Goal: Task Accomplishment & Management: Complete application form

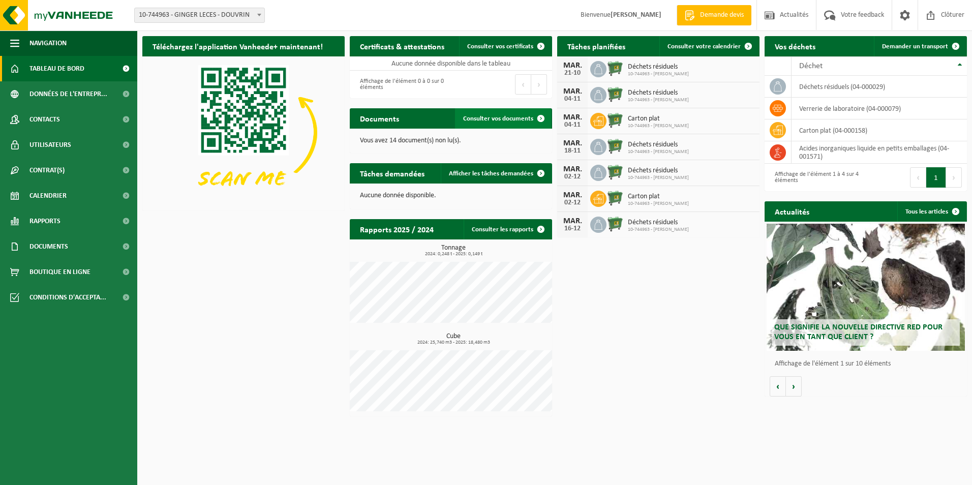
click at [482, 118] on span "Consulter vos documents" at bounding box center [498, 118] width 70 height 7
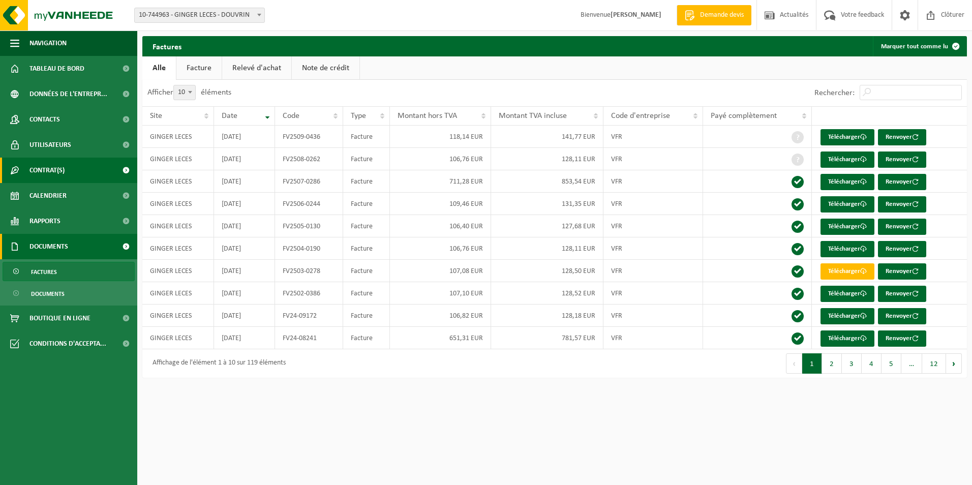
click at [60, 174] on span "Contrat(s)" at bounding box center [46, 170] width 35 height 25
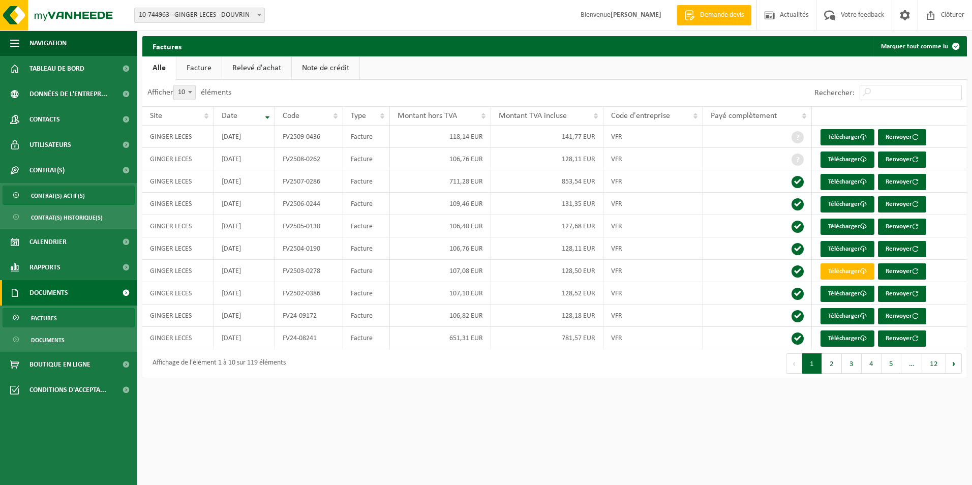
click at [66, 198] on span "Contrat(s) actif(s)" at bounding box center [58, 195] width 54 height 19
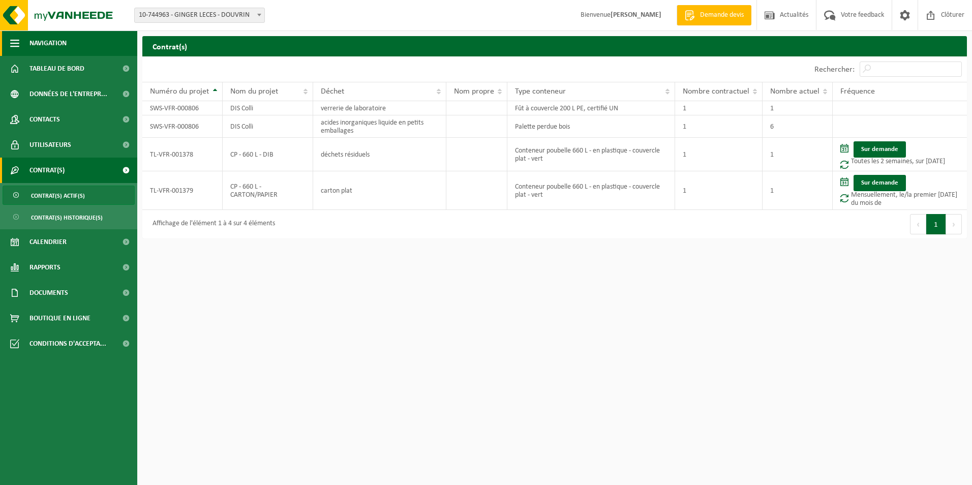
click at [39, 43] on span "Navigation" at bounding box center [47, 42] width 37 height 25
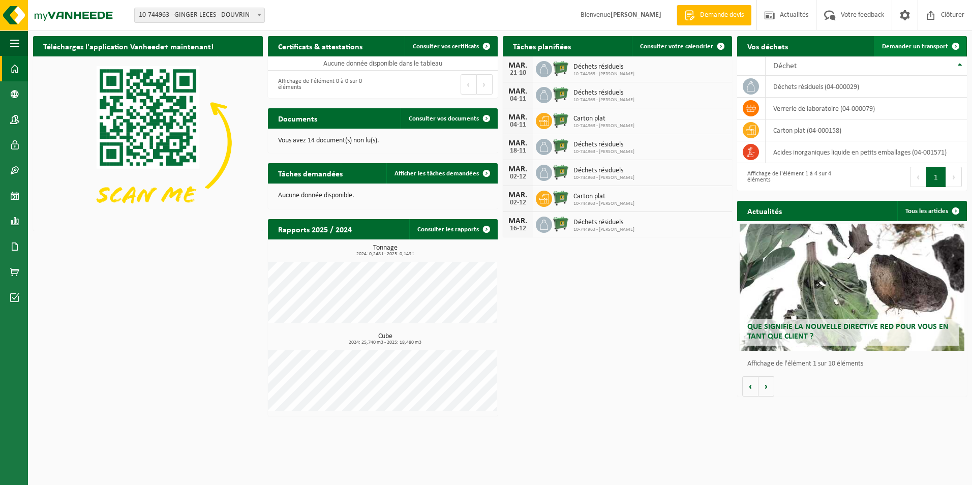
click at [905, 46] on span "Demander un transport" at bounding box center [915, 46] width 66 height 7
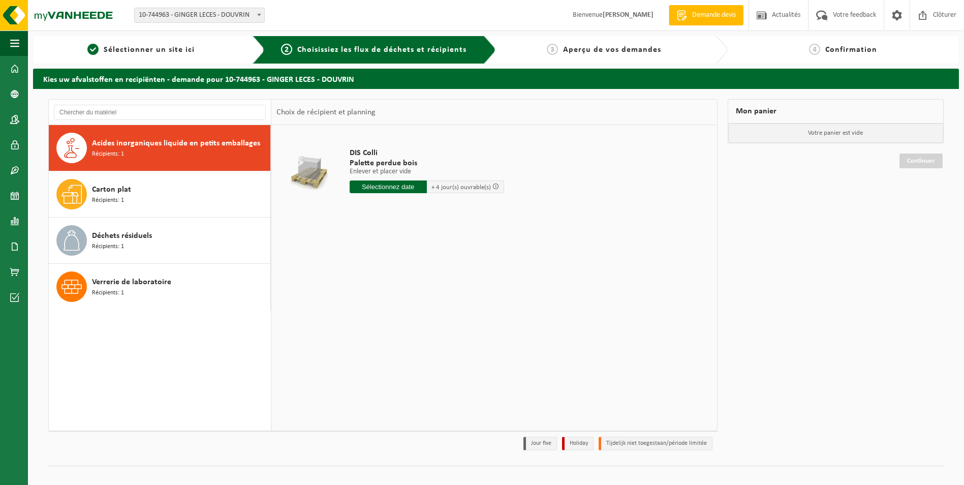
click at [143, 143] on span "Acides inorganiques liquide en petits emballages" at bounding box center [176, 143] width 168 height 12
click at [165, 147] on span "Acides inorganiques liquide en petits emballages" at bounding box center [176, 143] width 168 height 12
click at [370, 187] on input "text" at bounding box center [388, 186] width 77 height 13
click at [391, 184] on input "text" at bounding box center [388, 186] width 77 height 13
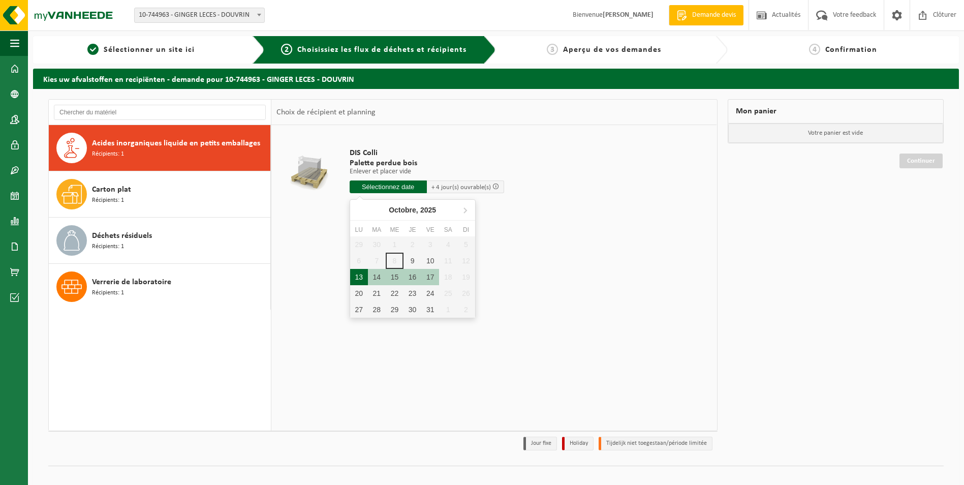
click at [362, 276] on div "13" at bounding box center [359, 277] width 18 height 16
type input "à partir de 2025-10-13"
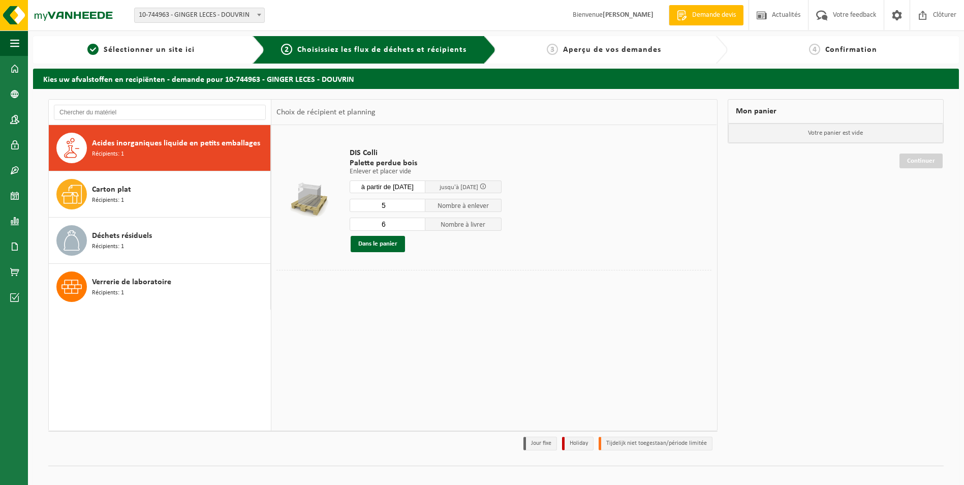
click at [418, 206] on input "5" at bounding box center [388, 205] width 76 height 13
click at [418, 206] on input "4" at bounding box center [388, 205] width 76 height 13
type input "3"
click at [418, 206] on input "3" at bounding box center [388, 205] width 76 height 13
click at [417, 222] on input "7" at bounding box center [388, 223] width 76 height 13
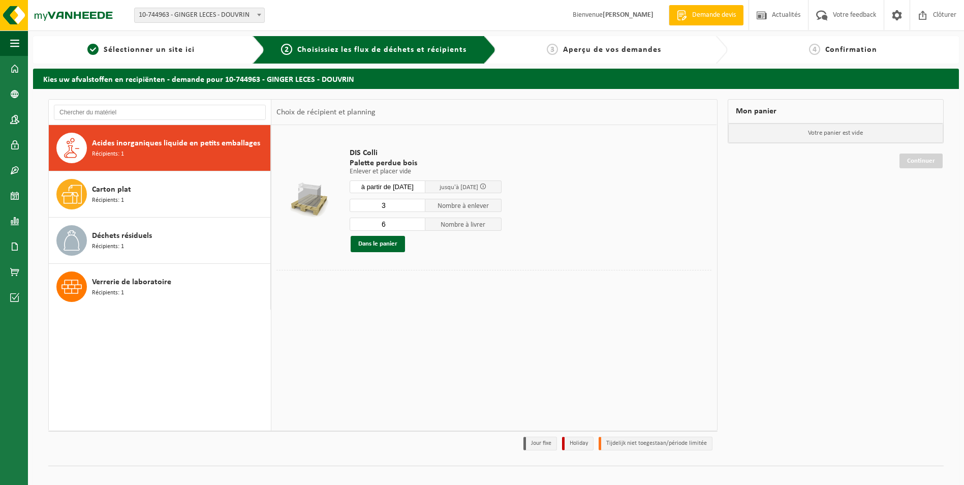
click at [417, 226] on input "6" at bounding box center [388, 223] width 76 height 13
click at [417, 226] on input "5" at bounding box center [388, 223] width 76 height 13
click at [417, 226] on input "4" at bounding box center [388, 223] width 76 height 13
type input "3"
click at [417, 226] on input "3" at bounding box center [388, 223] width 76 height 13
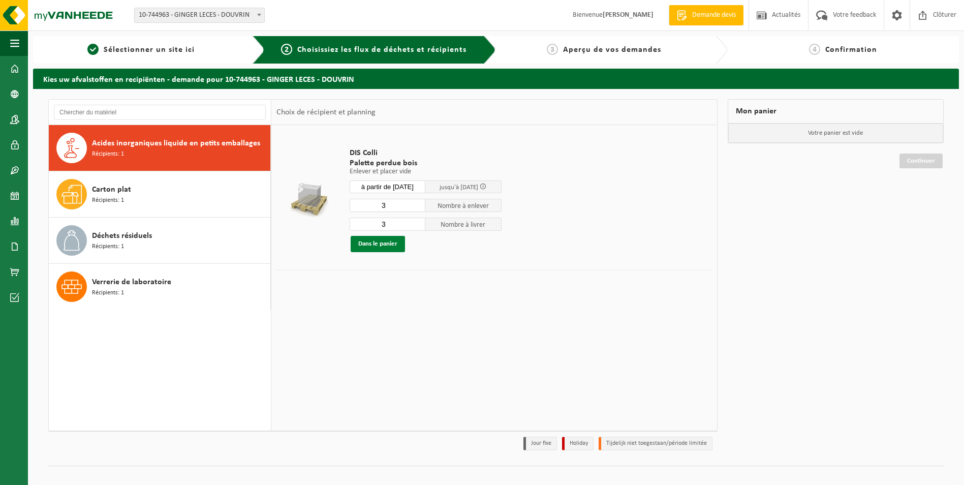
click at [392, 244] on button "Dans le panier" at bounding box center [378, 244] width 54 height 16
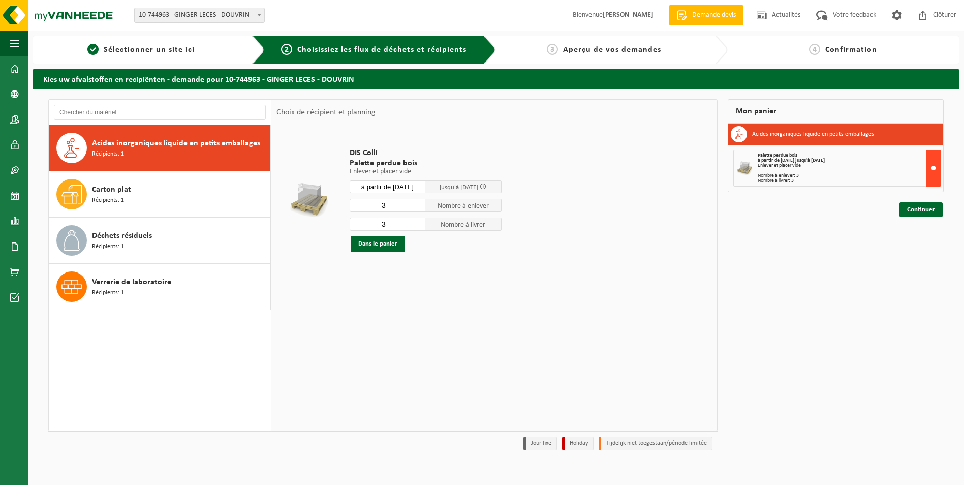
click at [930, 166] on button at bounding box center [933, 168] width 15 height 37
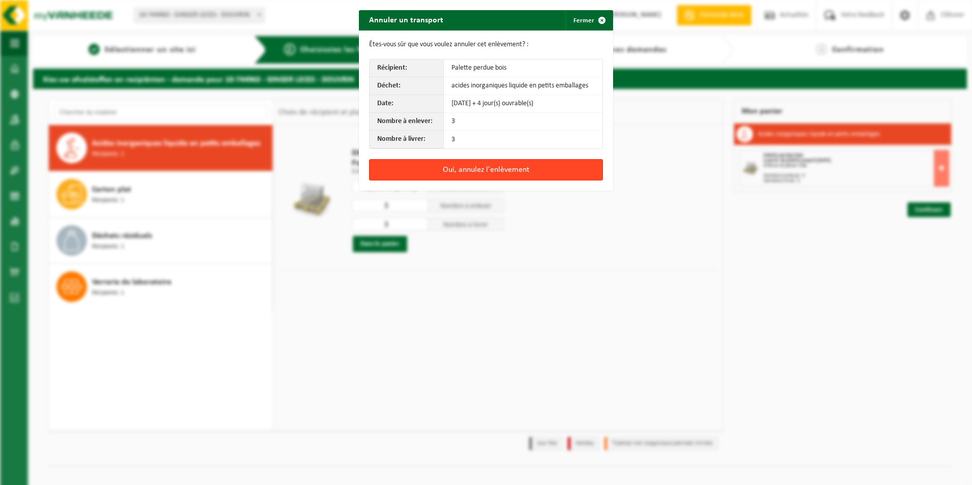
click at [456, 164] on button "Oui, annulez l'enlèvement" at bounding box center [486, 169] width 234 height 21
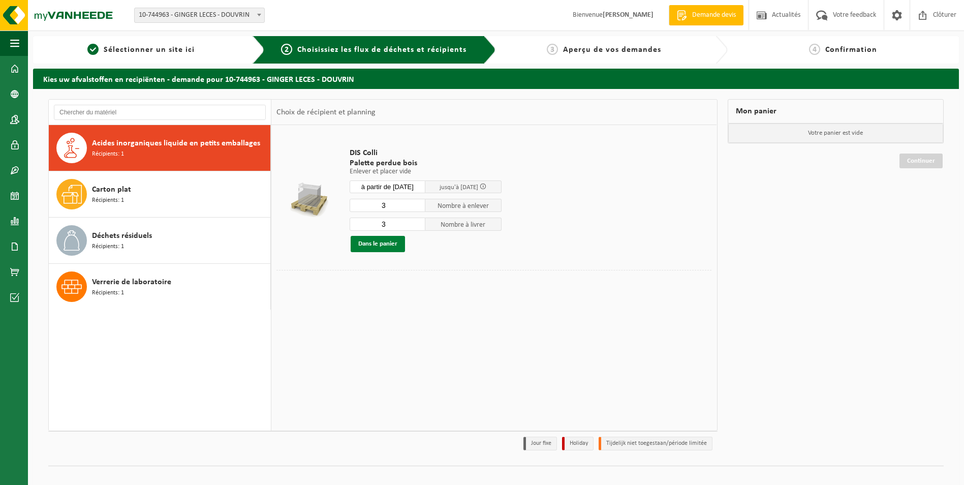
click at [391, 243] on button "Dans le panier" at bounding box center [378, 244] width 54 height 16
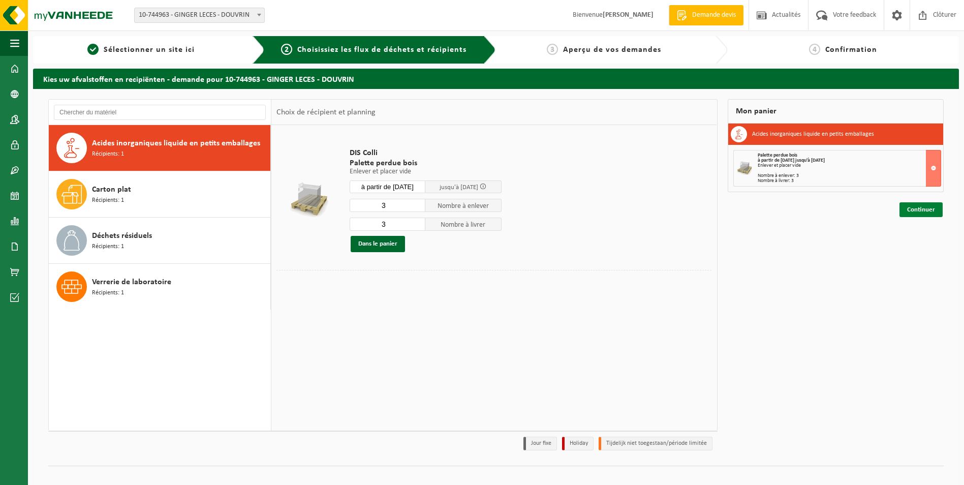
click at [908, 207] on link "Continuer" at bounding box center [920, 209] width 43 height 15
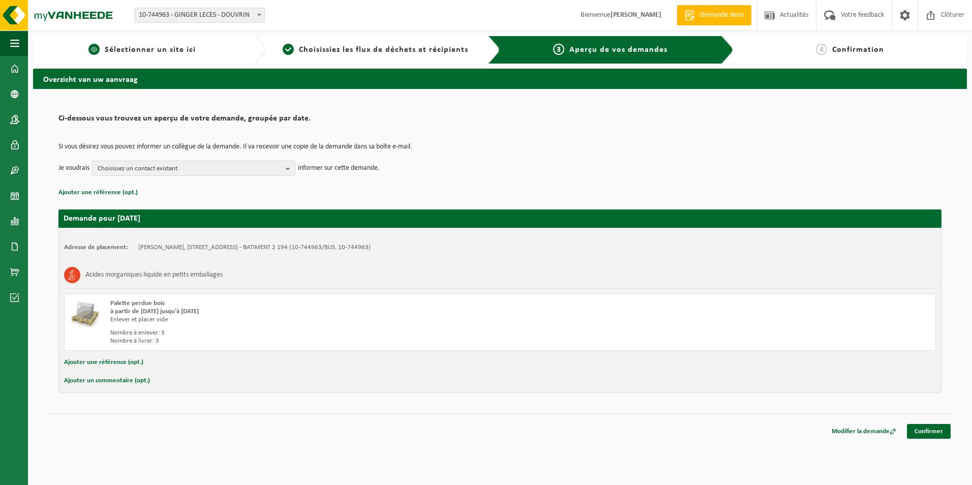
click at [179, 47] on span "Sélectionner un site ici" at bounding box center [150, 50] width 91 height 8
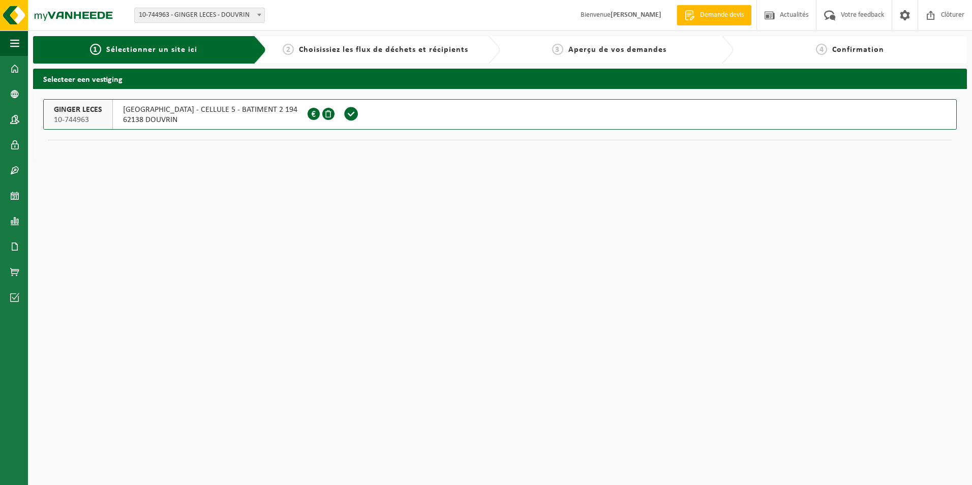
click at [344, 112] on span at bounding box center [351, 113] width 15 height 15
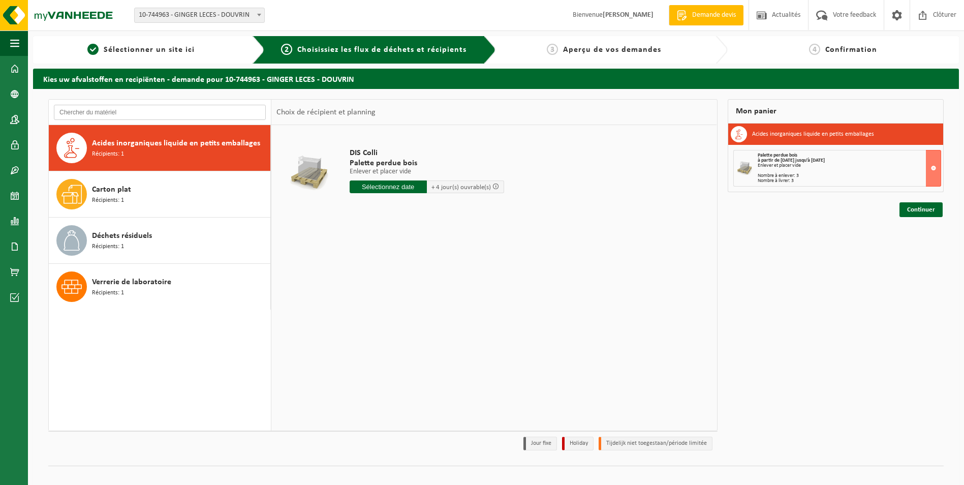
click at [140, 112] on input "text" at bounding box center [160, 112] width 212 height 15
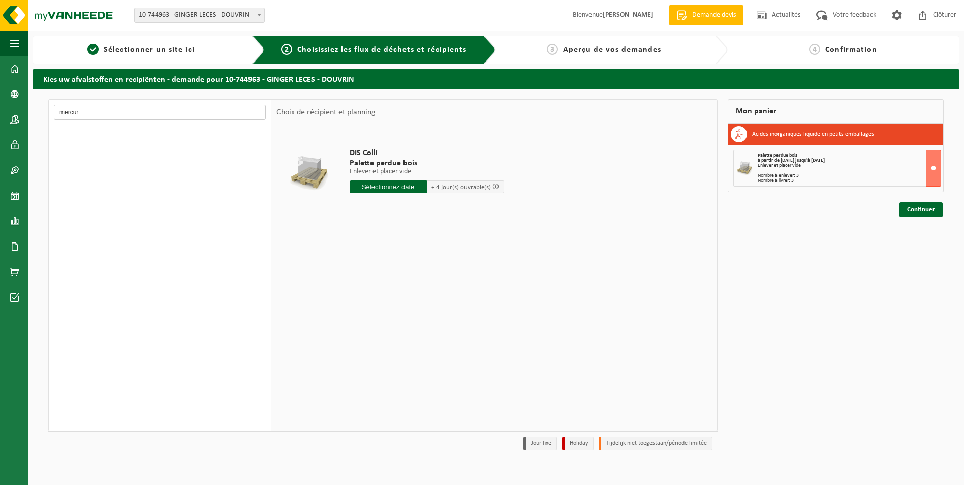
type input "mercure"
drag, startPoint x: 91, startPoint y: 112, endPoint x: 36, endPoint y: 112, distance: 55.9
click at [36, 112] on div "mercure Acides inorganiques liquide en petits emballages Récipients: 1 Carton p…" at bounding box center [496, 287] width 926 height 397
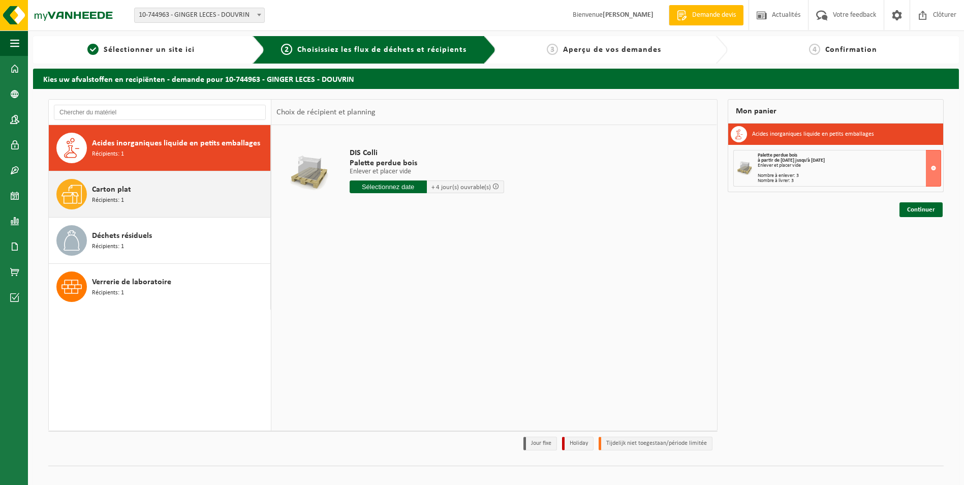
click at [124, 203] on div "Carton plat Récipients: 1" at bounding box center [180, 194] width 176 height 30
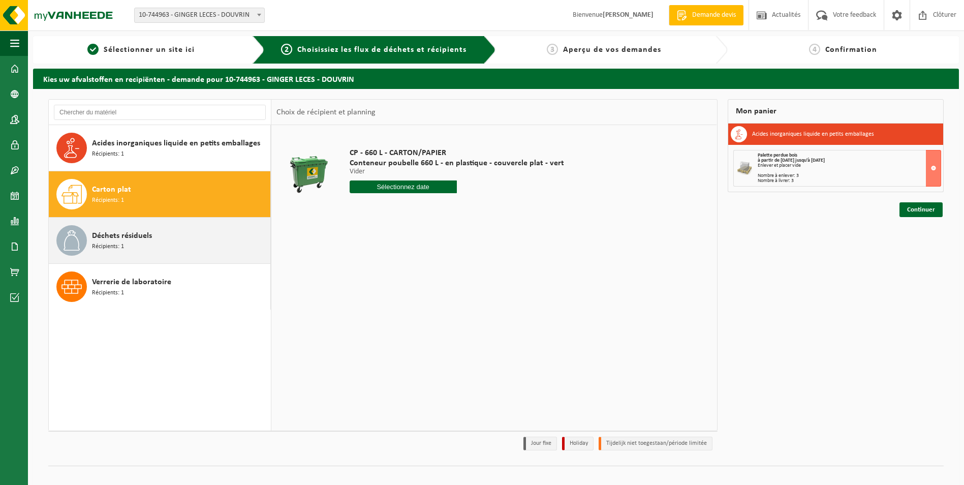
click at [130, 239] on span "Déchets résiduels" at bounding box center [122, 236] width 60 height 12
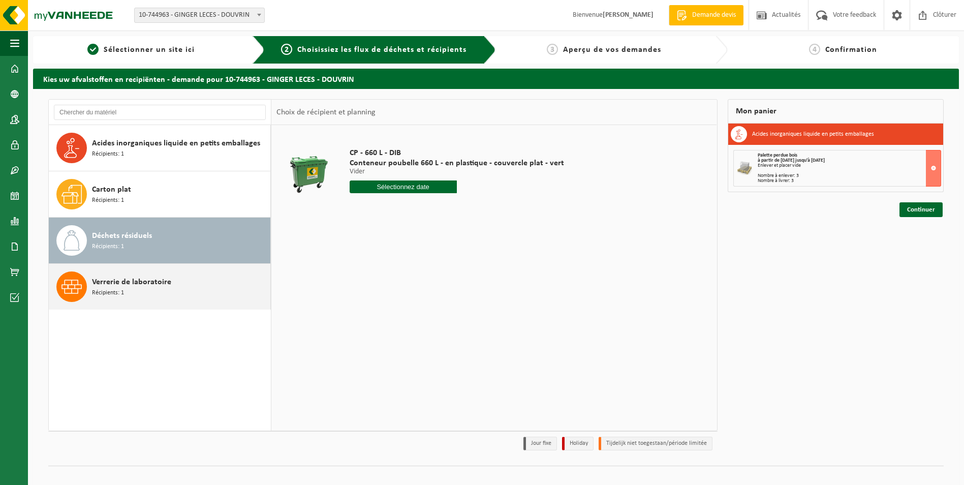
click at [132, 290] on div "Verrerie de laboratoire Récipients: 1" at bounding box center [180, 286] width 176 height 30
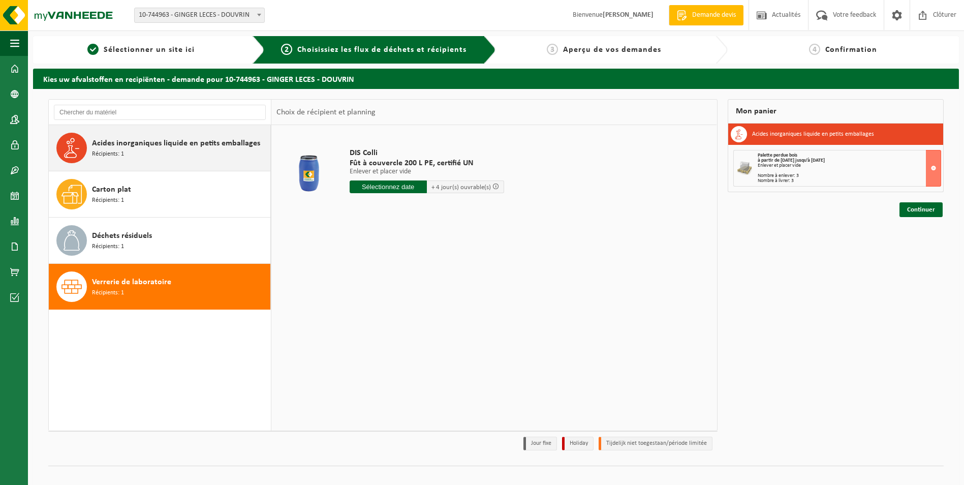
click at [154, 148] on span "Acides inorganiques liquide en petits emballages" at bounding box center [176, 143] width 168 height 12
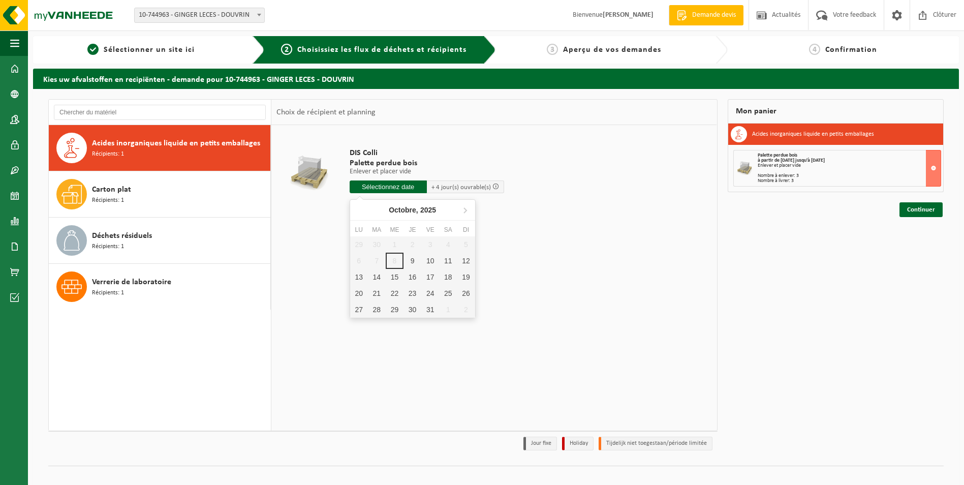
click at [362, 184] on input "text" at bounding box center [388, 186] width 77 height 13
click at [359, 273] on div "13" at bounding box center [359, 277] width 18 height 16
type input "à partir de 2025-10-13"
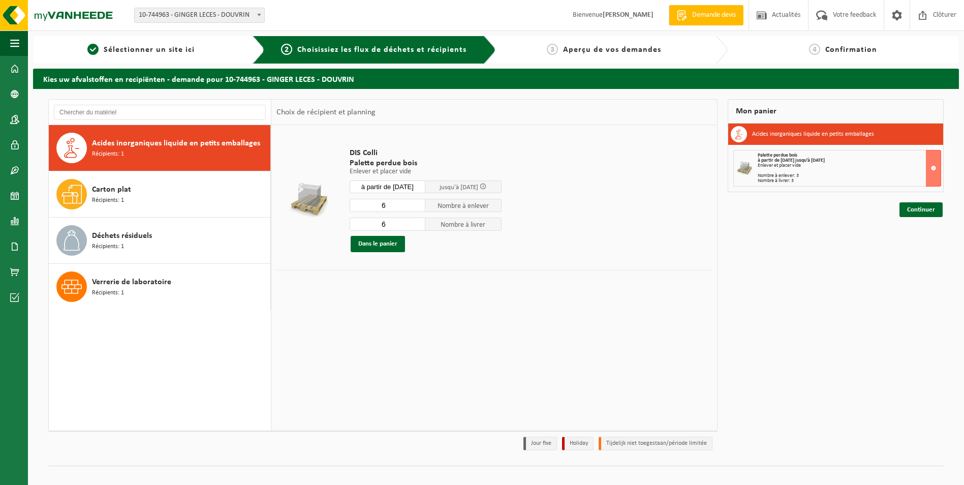
click at [792, 164] on div "Enlever et placer vide" at bounding box center [849, 165] width 183 height 5
click at [805, 130] on h3 "Acides inorganiques liquide en petits emballages" at bounding box center [813, 134] width 122 height 16
click at [774, 163] on div "Enlever et placer vide" at bounding box center [849, 165] width 183 height 5
click at [771, 167] on div "Enlever et placer vide" at bounding box center [849, 165] width 183 height 5
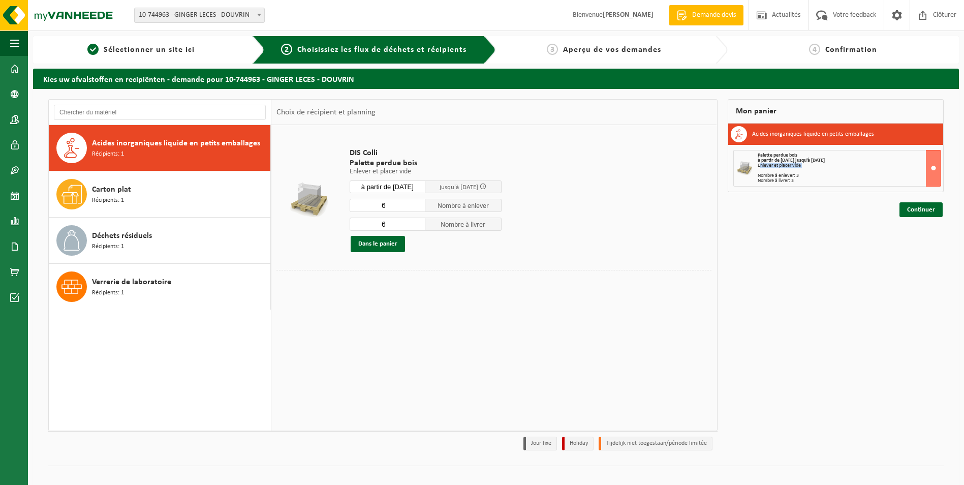
click at [771, 167] on div "Enlever et placer vide" at bounding box center [849, 165] width 183 height 5
drag, startPoint x: 771, startPoint y: 167, endPoint x: 766, endPoint y: 181, distance: 14.8
click at [766, 181] on div "Nombre à livrer: 3" at bounding box center [849, 180] width 183 height 5
click at [416, 206] on input "5" at bounding box center [388, 205] width 76 height 13
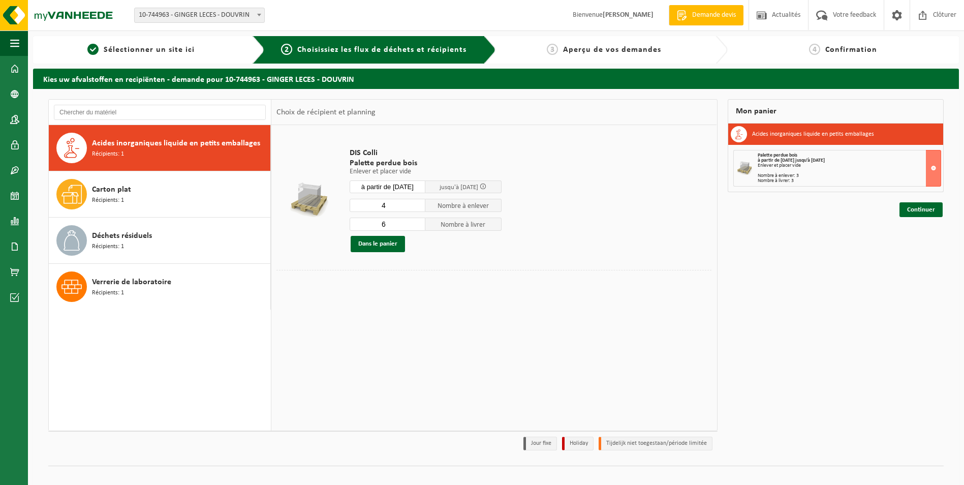
click at [416, 206] on input "4" at bounding box center [388, 205] width 76 height 13
type input "3"
click at [416, 206] on input "3" at bounding box center [388, 205] width 76 height 13
click at [418, 227] on input "5" at bounding box center [388, 223] width 76 height 13
click at [418, 226] on input "4" at bounding box center [388, 223] width 76 height 13
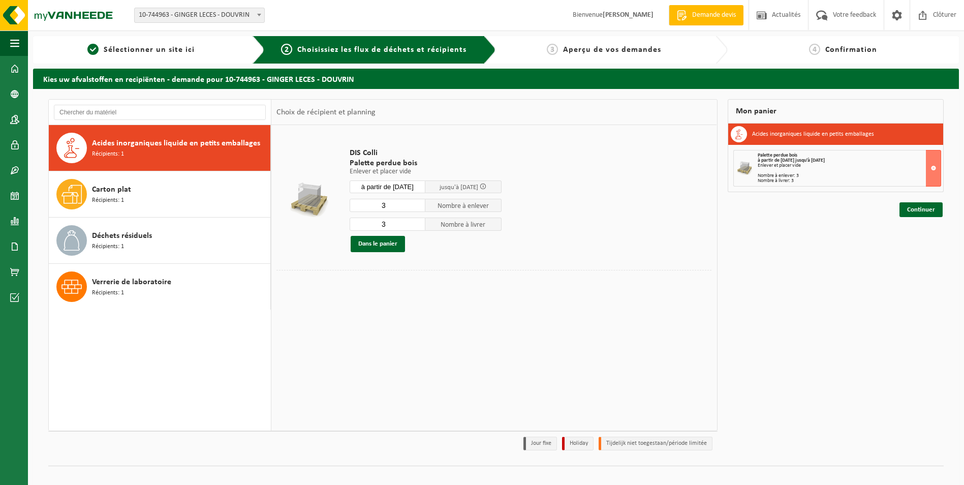
type input "3"
click at [418, 226] on input "3" at bounding box center [388, 223] width 76 height 13
click at [931, 170] on button at bounding box center [933, 168] width 15 height 37
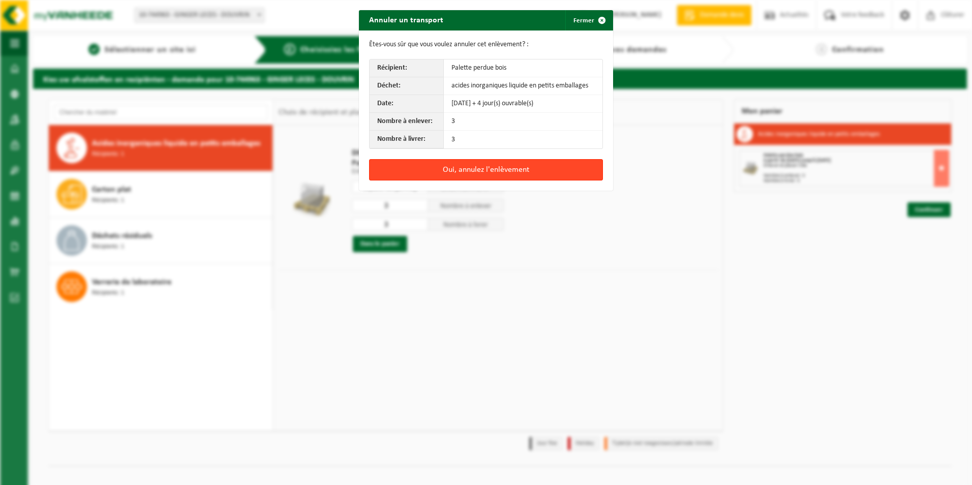
click at [432, 171] on button "Oui, annulez l'enlèvement" at bounding box center [486, 169] width 234 height 21
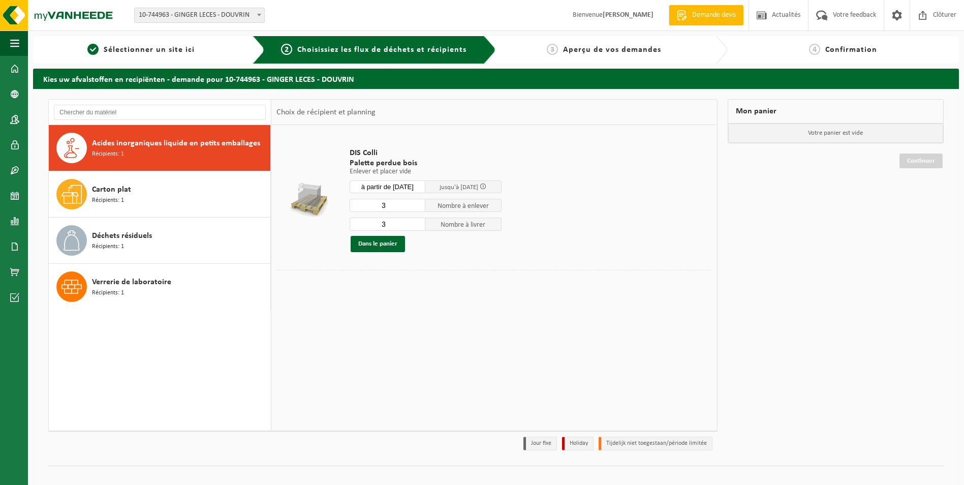
click at [705, 17] on span "Demande devis" at bounding box center [714, 15] width 49 height 10
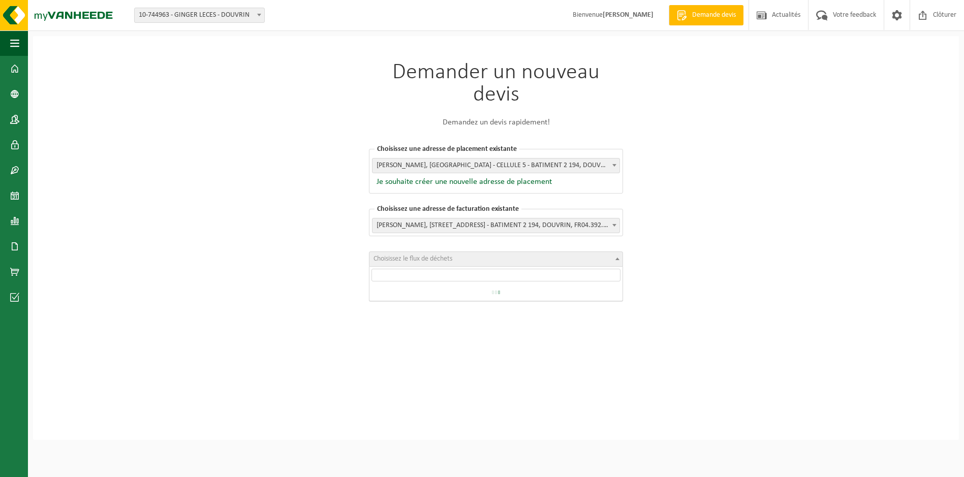
click at [429, 258] on span "Choisissez le flux de déchets" at bounding box center [412, 259] width 79 height 8
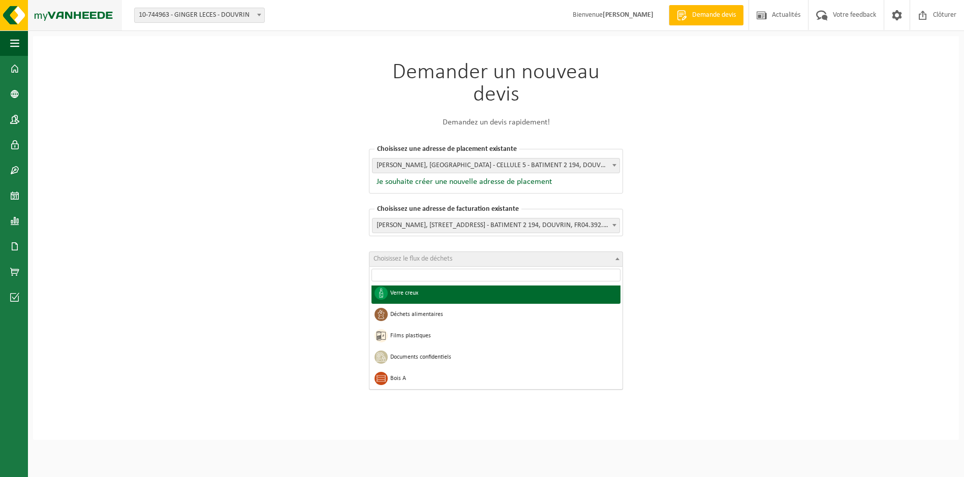
click at [72, 17] on img at bounding box center [61, 15] width 122 height 30
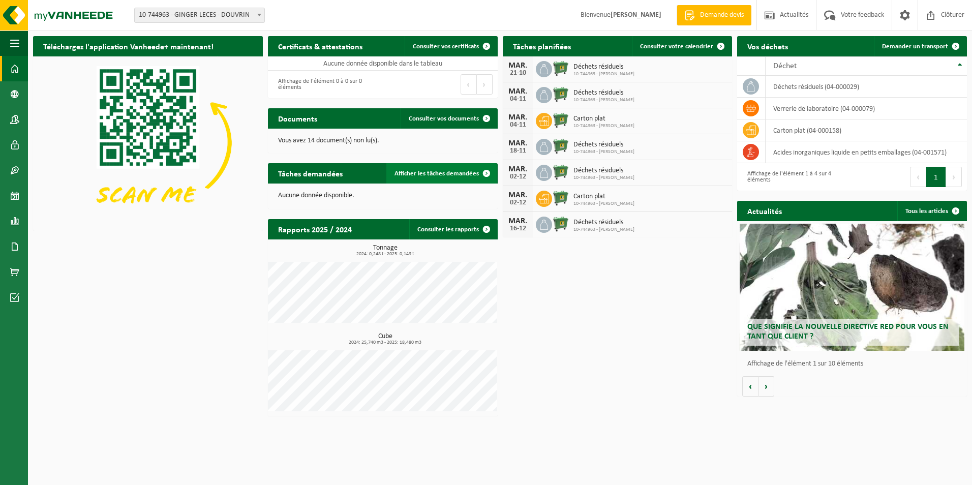
click at [425, 174] on span "Afficher les tâches demandées" at bounding box center [436, 173] width 84 height 7
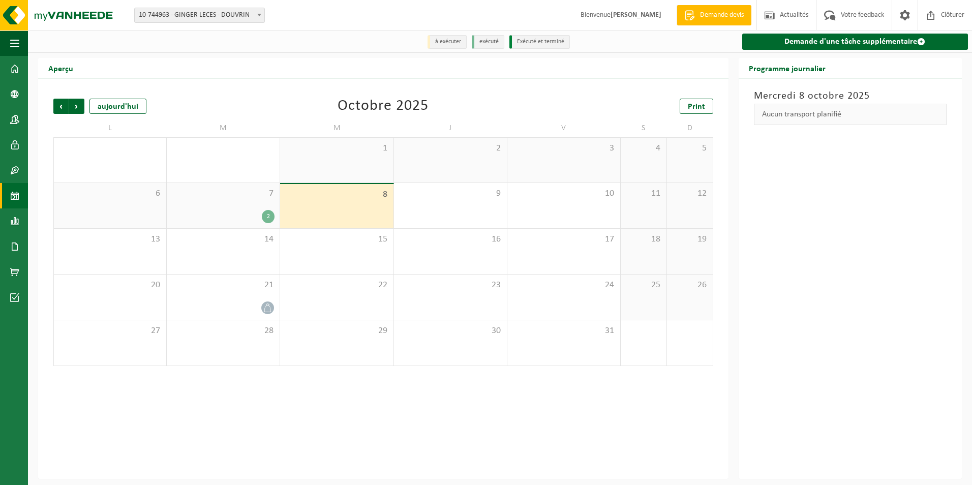
click at [248, 207] on div "7 2" at bounding box center [223, 205] width 113 height 45
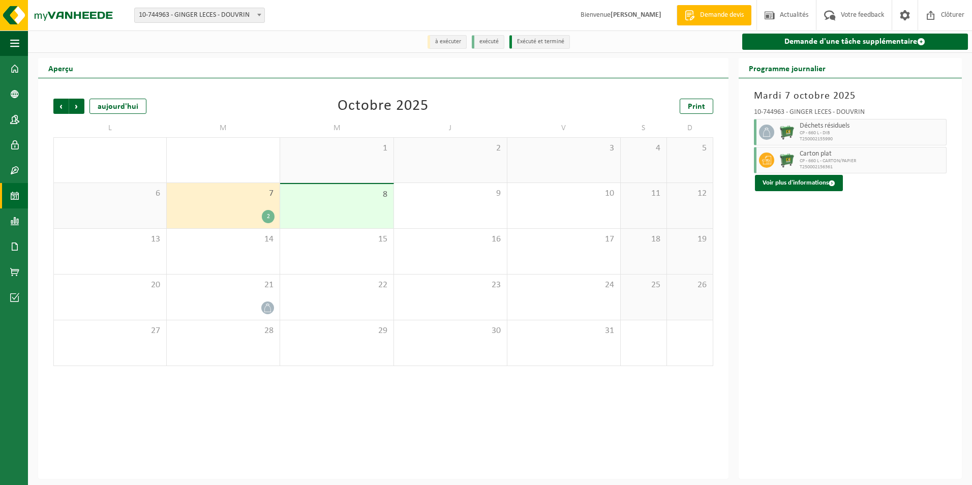
click at [270, 218] on div "2" at bounding box center [268, 216] width 13 height 13
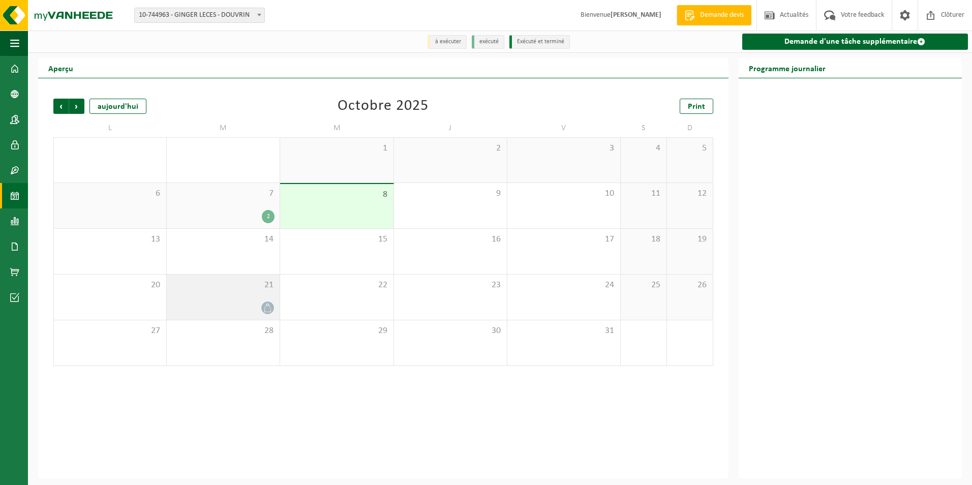
click at [267, 311] on icon at bounding box center [267, 307] width 9 height 9
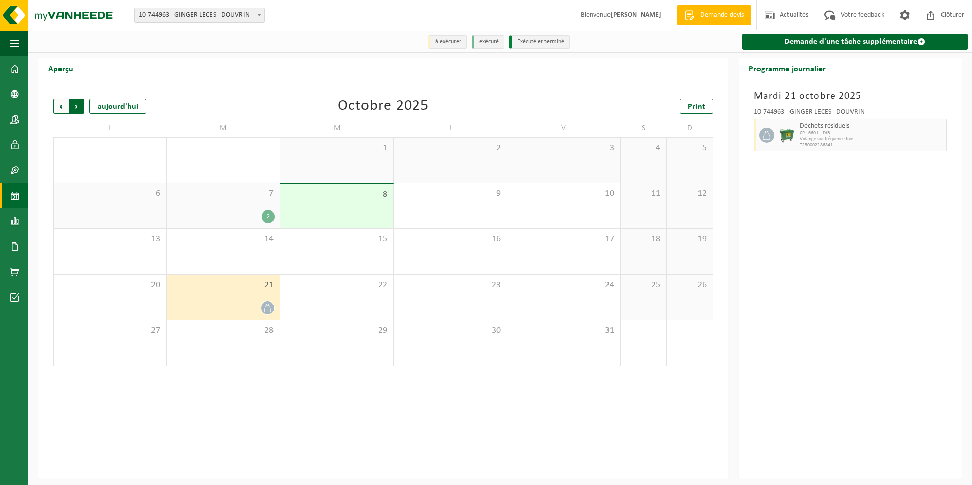
click at [62, 107] on span "Précédent" at bounding box center [60, 106] width 15 height 15
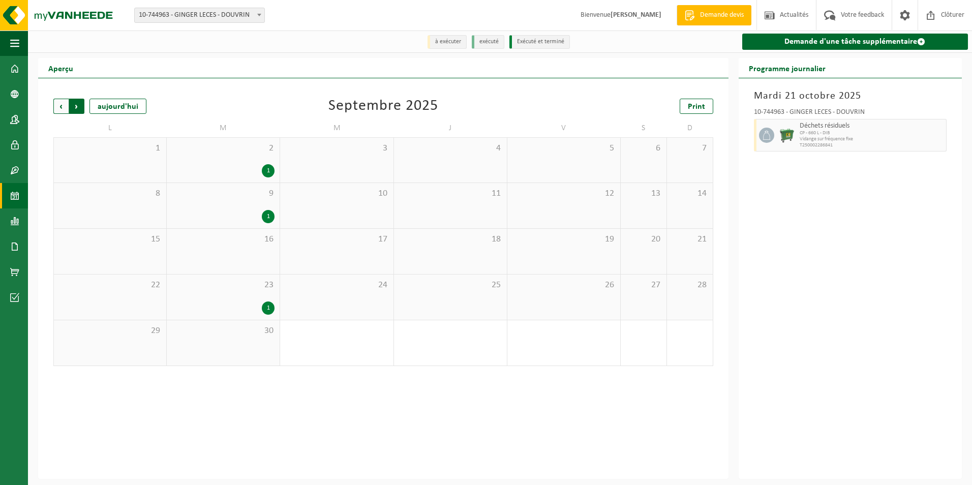
click at [59, 106] on span "Précédent" at bounding box center [60, 106] width 15 height 15
click at [66, 18] on img at bounding box center [61, 15] width 122 height 30
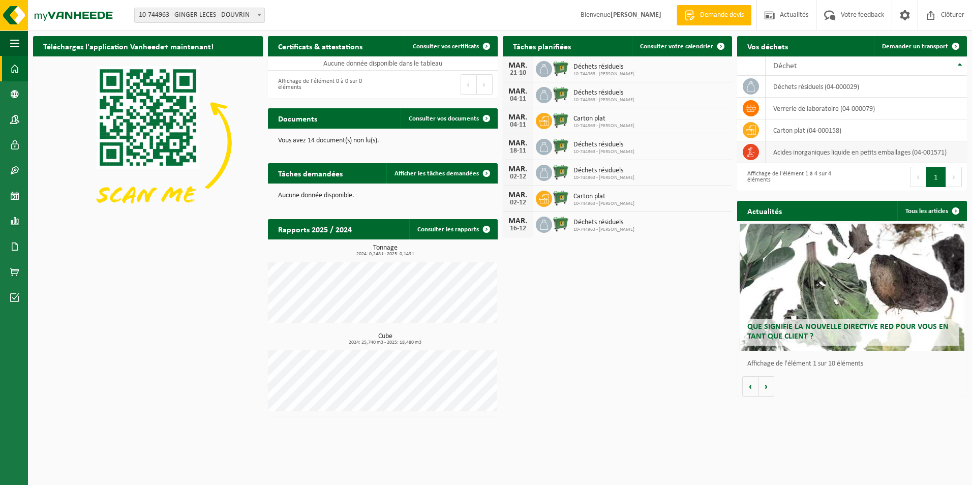
click at [793, 154] on td "acides inorganiques liquide en petits emballages (04-001571)" at bounding box center [865, 152] width 201 height 22
click at [908, 41] on link "Demander un transport" at bounding box center [920, 46] width 92 height 20
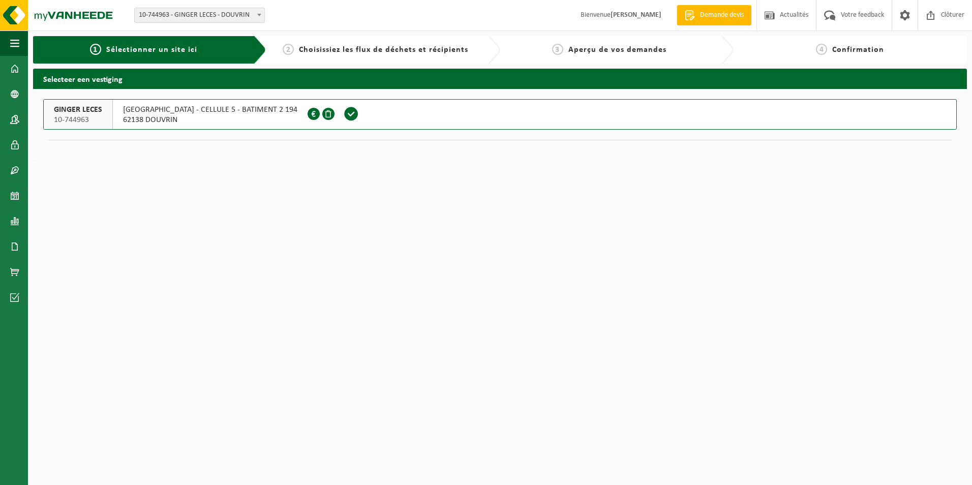
click at [344, 111] on span at bounding box center [351, 113] width 15 height 15
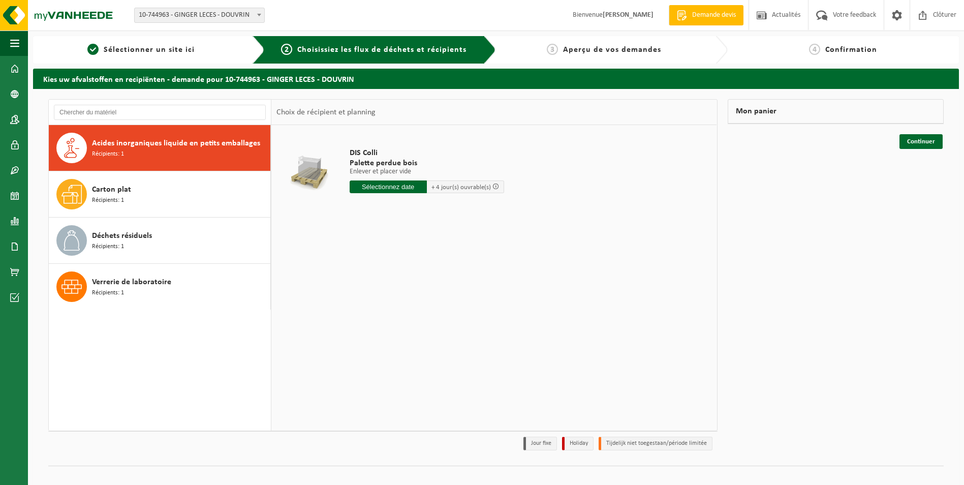
click at [141, 146] on span "Acides inorganiques liquide en petits emballages" at bounding box center [176, 143] width 168 height 12
click at [363, 181] on input "text" at bounding box center [388, 186] width 77 height 13
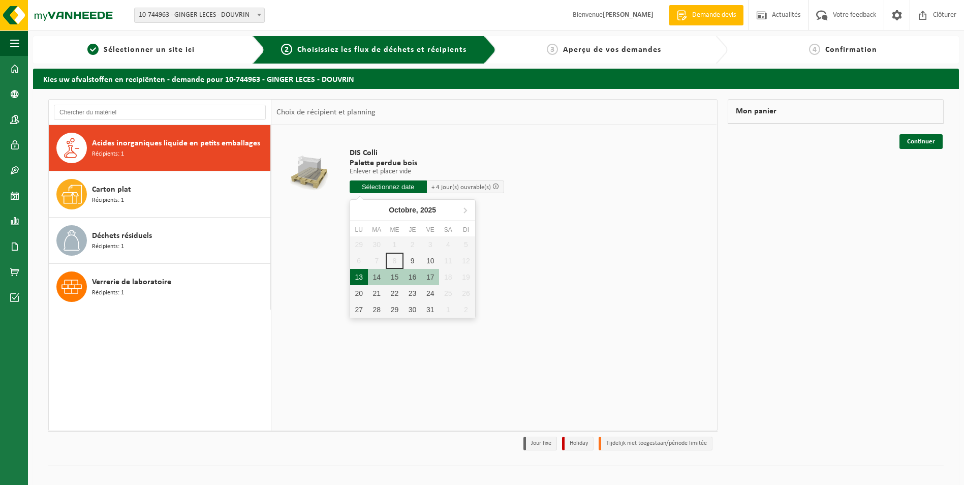
click at [362, 274] on div "13" at bounding box center [359, 277] width 18 height 16
type input "à partir de 2025-10-13"
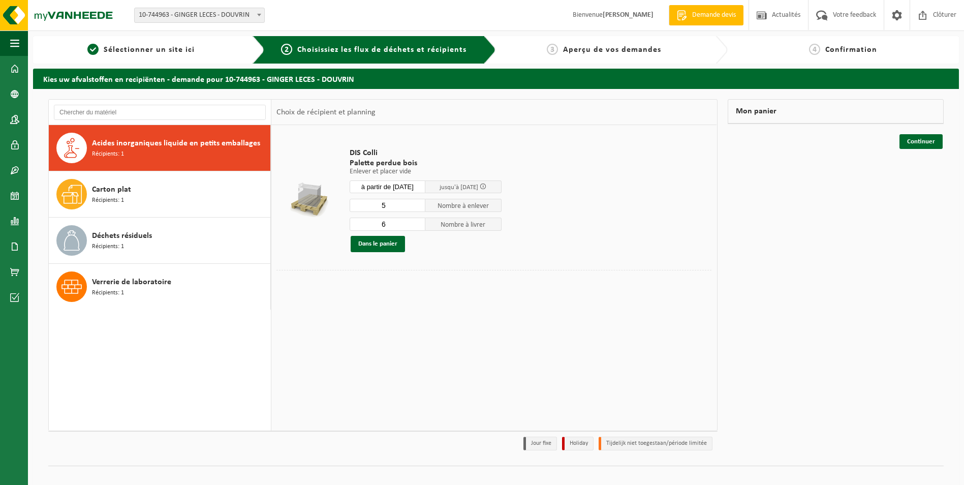
click at [417, 206] on input "5" at bounding box center [388, 205] width 76 height 13
click at [417, 206] on input "4" at bounding box center [388, 205] width 76 height 13
type input "3"
click at [417, 206] on input "3" at bounding box center [388, 205] width 76 height 13
click at [416, 227] on input "5" at bounding box center [388, 223] width 76 height 13
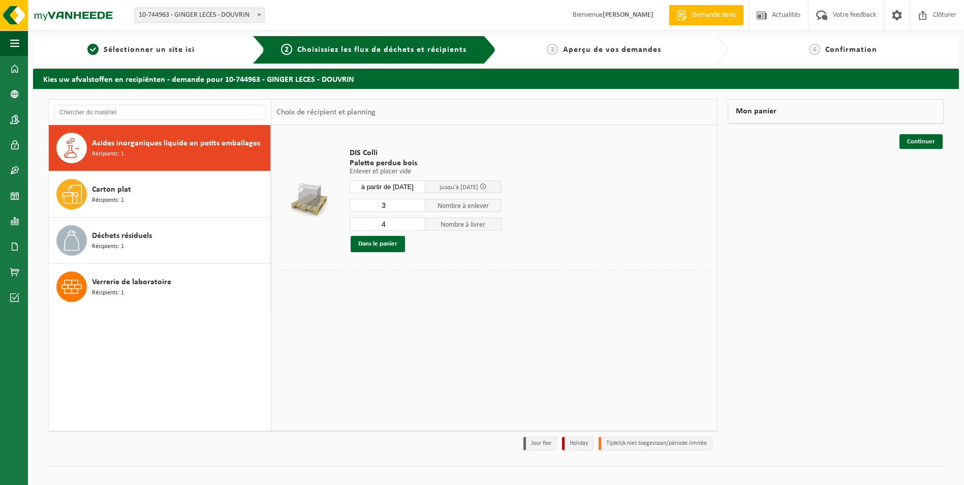
click at [416, 227] on input "4" at bounding box center [388, 223] width 76 height 13
type input "3"
click at [416, 227] on input "3" at bounding box center [388, 223] width 76 height 13
click at [370, 242] on button "Dans le panier" at bounding box center [378, 244] width 54 height 16
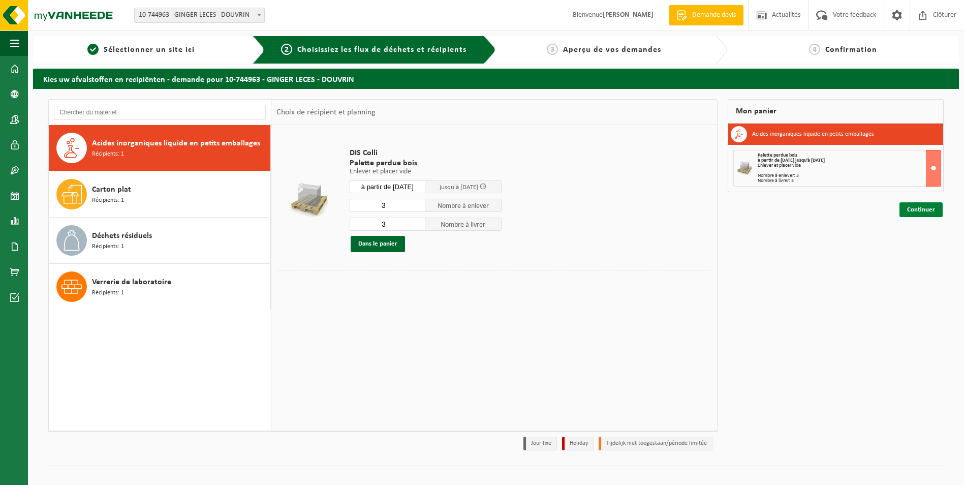
click at [931, 205] on link "Continuer" at bounding box center [920, 209] width 43 height 15
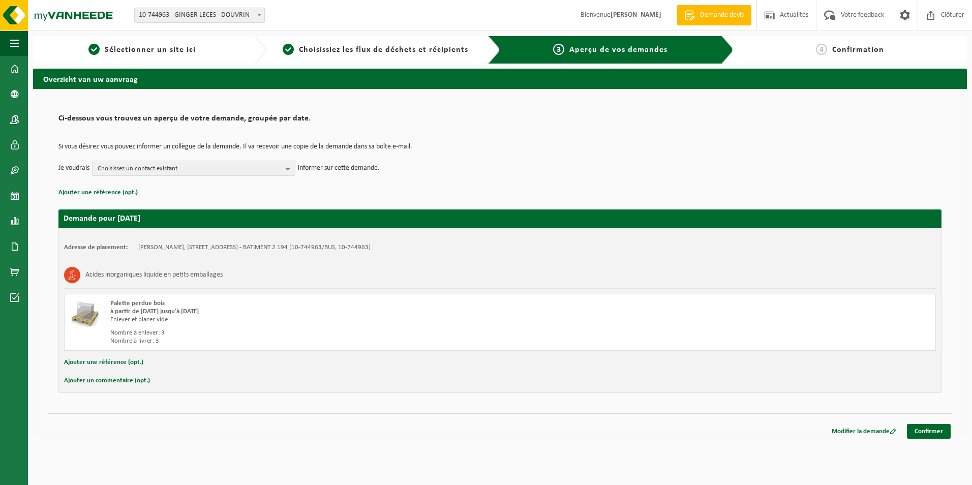
click at [188, 165] on span "Choisissez un contact existant" at bounding box center [190, 168] width 184 height 15
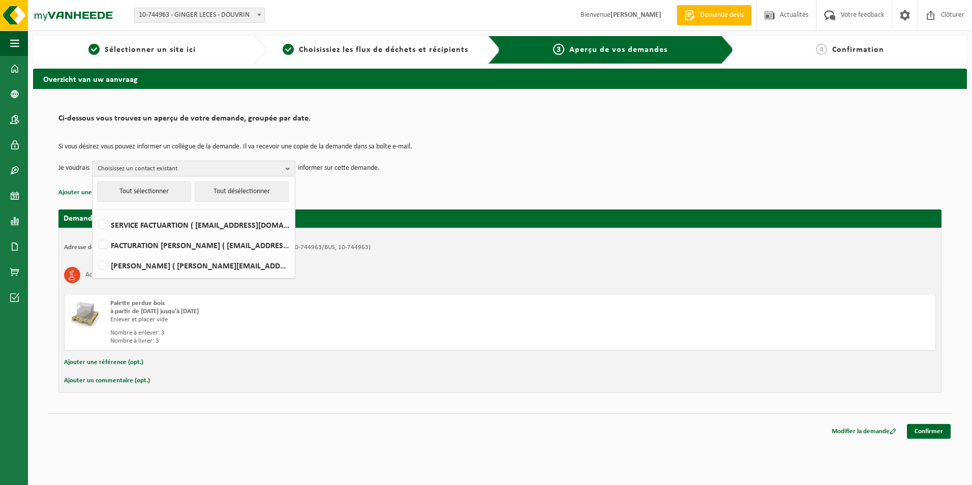
click at [478, 150] on td "Si vous désirez vous pouvez informer un collègue de la demande. Il va recevoir …" at bounding box center [499, 151] width 883 height 17
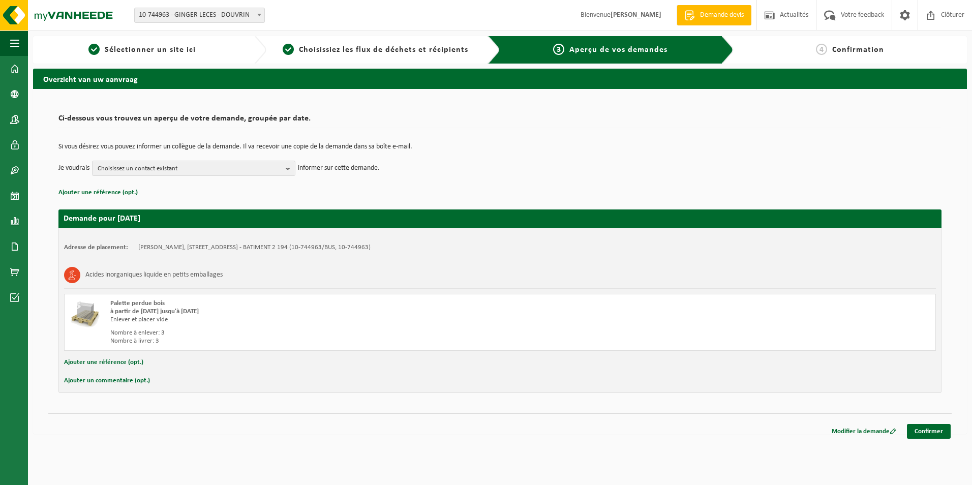
click at [96, 383] on button "Ajouter un commentaire (opt.)" at bounding box center [107, 380] width 86 height 13
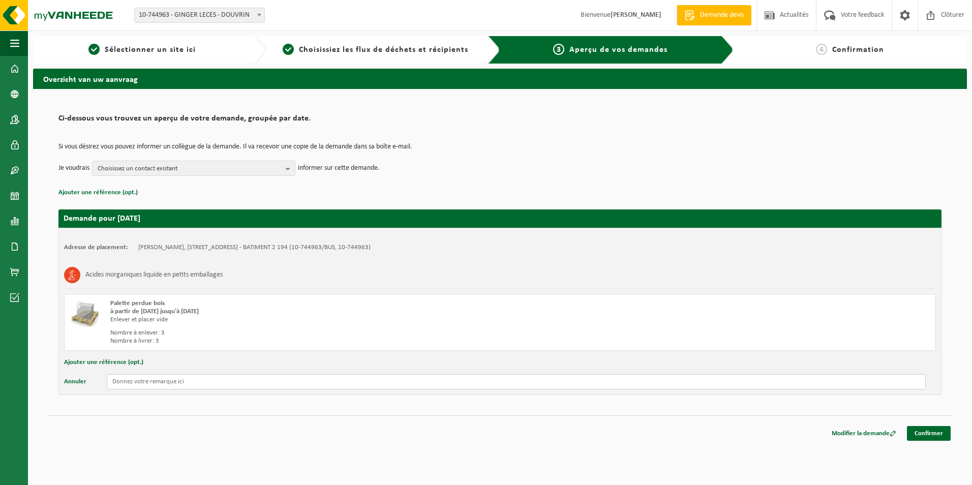
click at [154, 383] on input "text" at bounding box center [516, 381] width 819 height 15
click at [79, 14] on img at bounding box center [61, 15] width 122 height 30
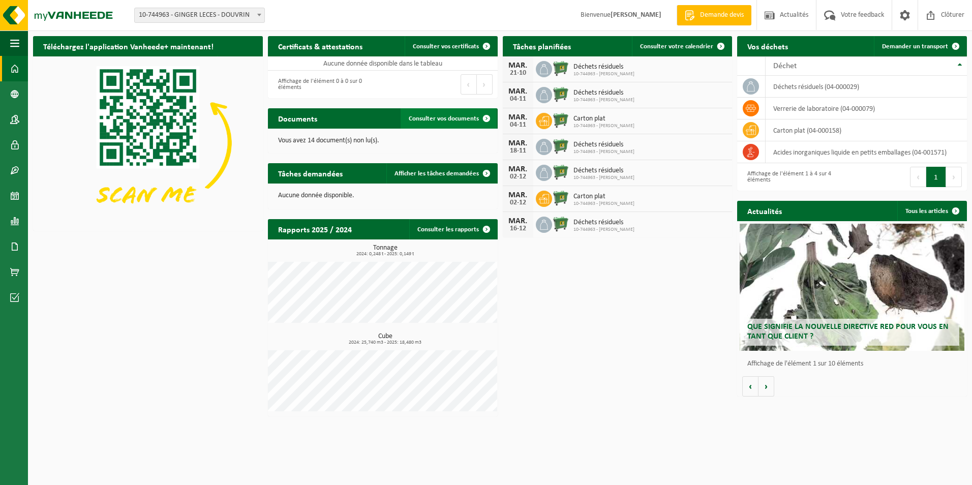
click at [440, 118] on span "Consulter vos documents" at bounding box center [444, 118] width 70 height 7
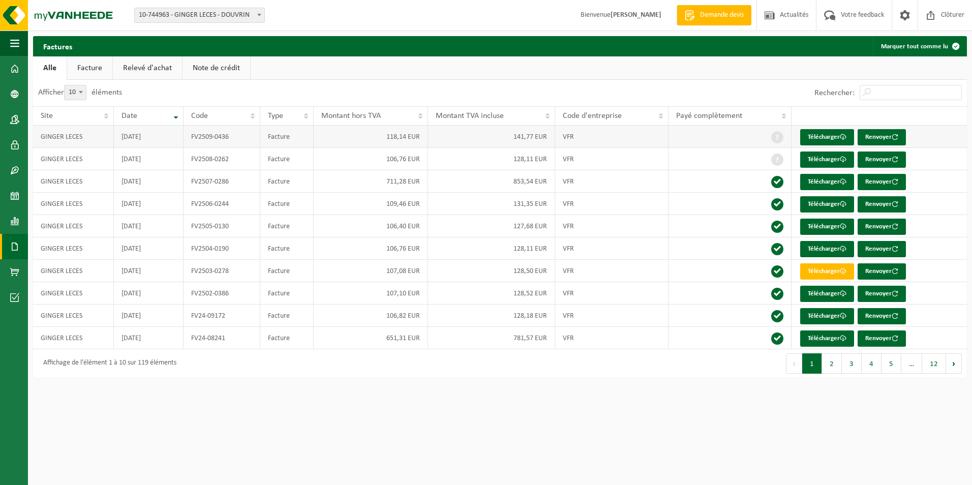
click at [83, 135] on td "GINGER LECES" at bounding box center [73, 137] width 81 height 22
click at [162, 135] on td "[DATE]" at bounding box center [149, 137] width 70 height 22
click at [827, 135] on link "Télécharger" at bounding box center [827, 137] width 54 height 16
click at [67, 11] on img at bounding box center [61, 15] width 122 height 30
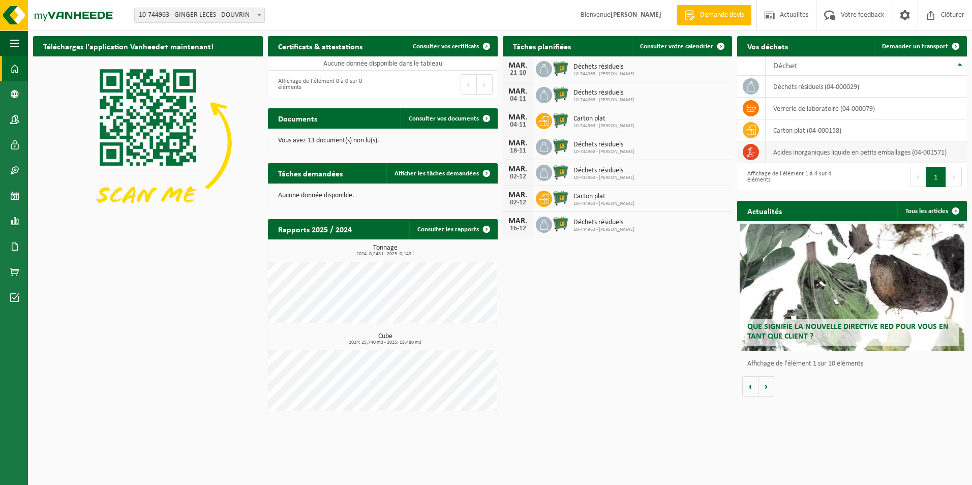
click at [807, 154] on td "acides inorganiques liquide en petits emballages (04-001571)" at bounding box center [865, 152] width 201 height 22
click at [925, 43] on span "Demander un transport" at bounding box center [915, 46] width 66 height 7
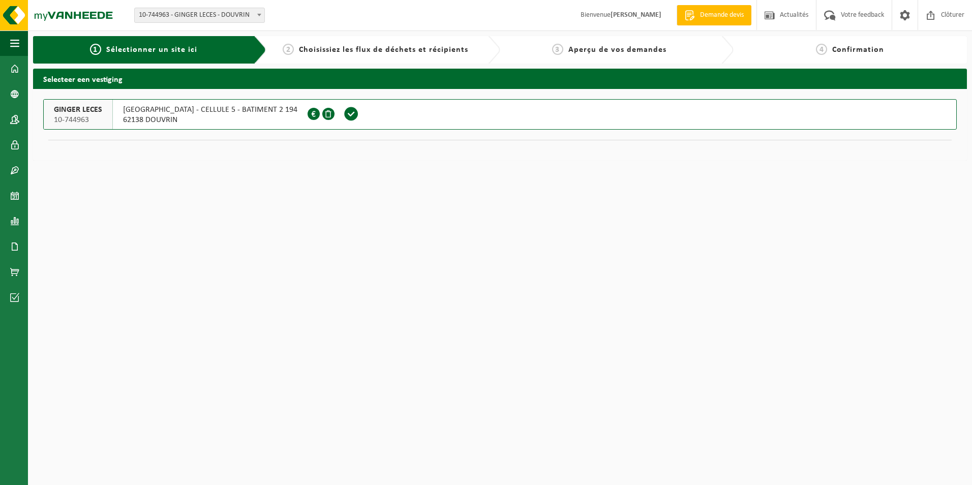
click at [344, 114] on span at bounding box center [351, 113] width 15 height 15
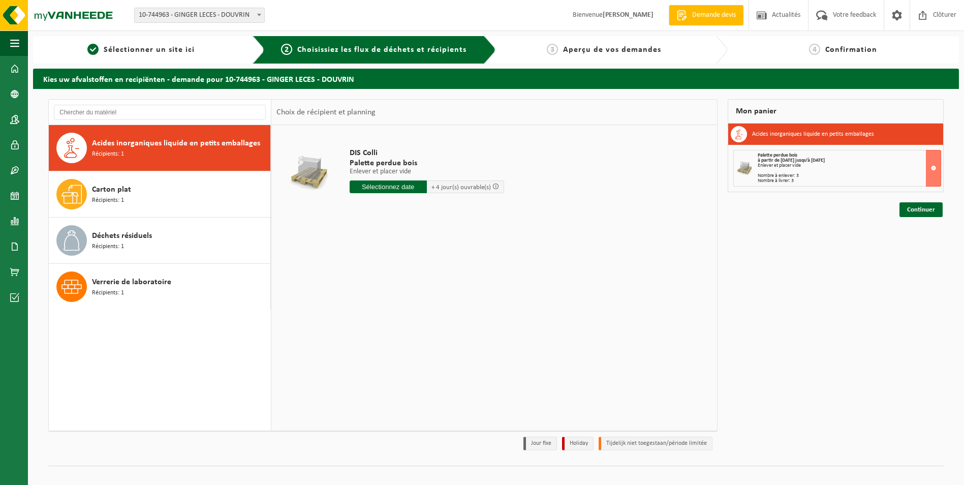
click at [192, 151] on div "Acides inorganiques liquide en petits emballages Récipients: 1" at bounding box center [180, 148] width 176 height 30
click at [799, 169] on div "Palette perdue bois à partir de [DATE] jusqu'à [DATE] Enlever et placer vide No…" at bounding box center [849, 168] width 183 height 30
click at [772, 163] on div "Enlever et placer vide" at bounding box center [849, 165] width 183 height 5
click at [932, 167] on button at bounding box center [933, 168] width 15 height 37
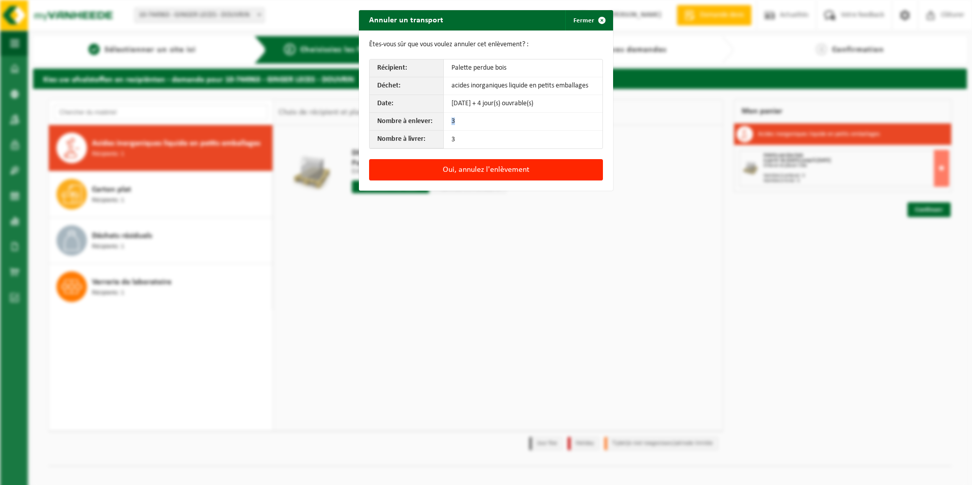
click at [447, 122] on td "3" at bounding box center [523, 122] width 159 height 18
drag, startPoint x: 447, startPoint y: 122, endPoint x: 466, endPoint y: 122, distance: 19.8
click at [466, 122] on td "3" at bounding box center [523, 122] width 159 height 18
drag, startPoint x: 447, startPoint y: 86, endPoint x: 578, endPoint y: 83, distance: 131.6
click at [578, 83] on td "acides inorganiques liquide en petits emballages" at bounding box center [523, 86] width 159 height 18
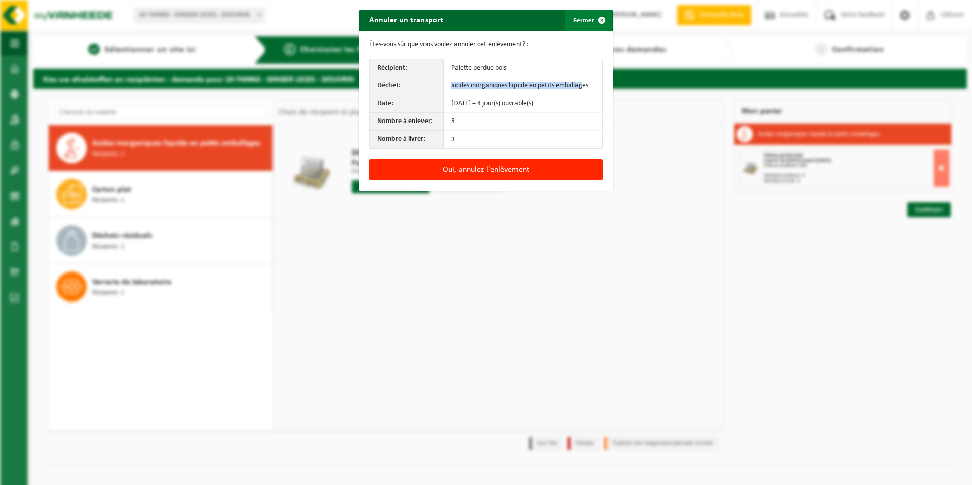
drag, startPoint x: 578, startPoint y: 83, endPoint x: 578, endPoint y: 20, distance: 63.0
click at [578, 20] on button "Fermer" at bounding box center [588, 20] width 47 height 20
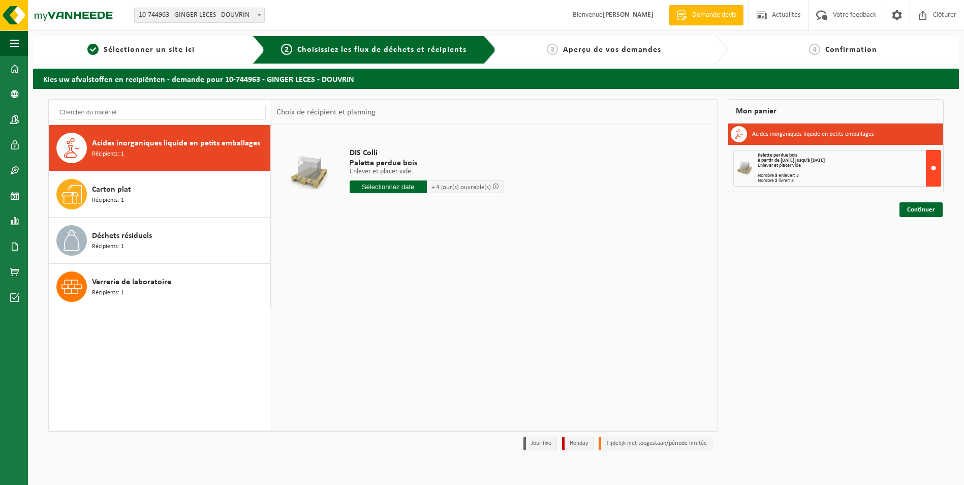
click at [933, 164] on button at bounding box center [933, 168] width 15 height 37
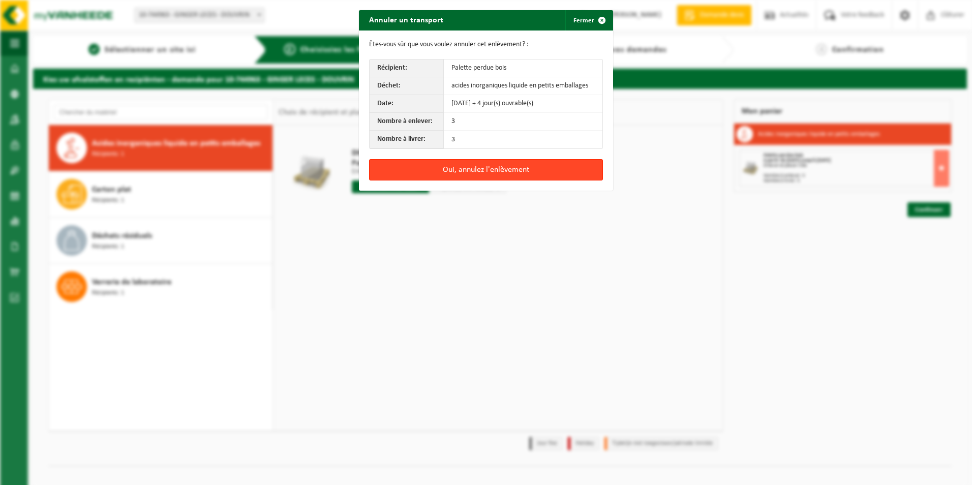
click at [478, 168] on button "Oui, annulez l'enlèvement" at bounding box center [486, 169] width 234 height 21
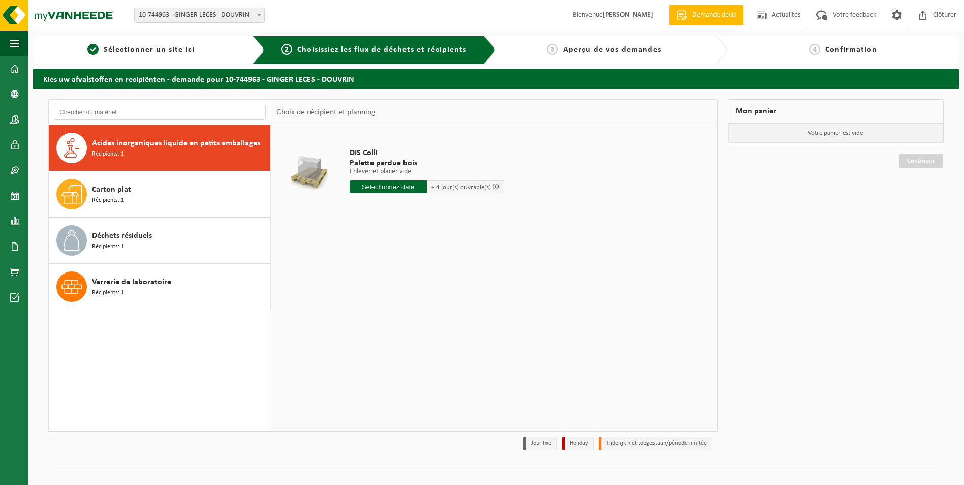
click at [201, 140] on span "Acides inorganiques liquide en petits emballages" at bounding box center [176, 143] width 168 height 12
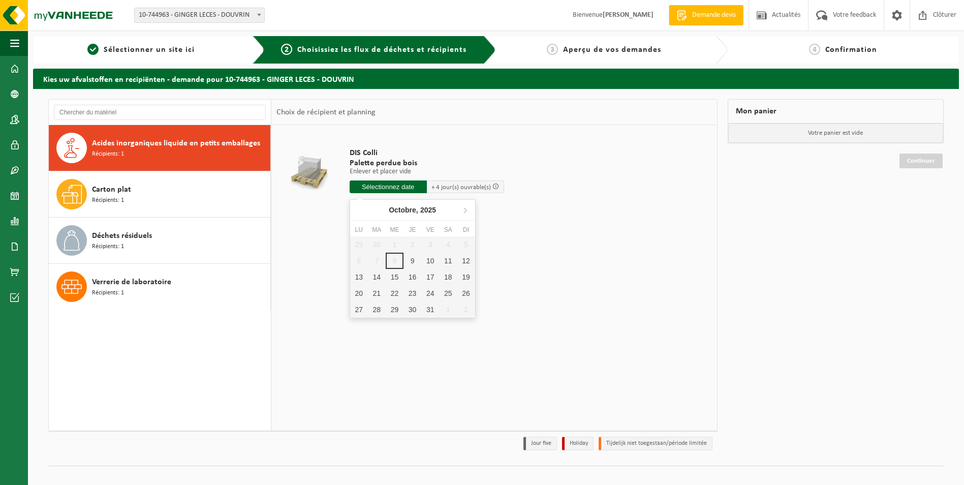
click at [371, 185] on input "text" at bounding box center [388, 186] width 77 height 13
click at [362, 279] on div "13" at bounding box center [359, 277] width 18 height 16
type input "à partir de [DATE]"
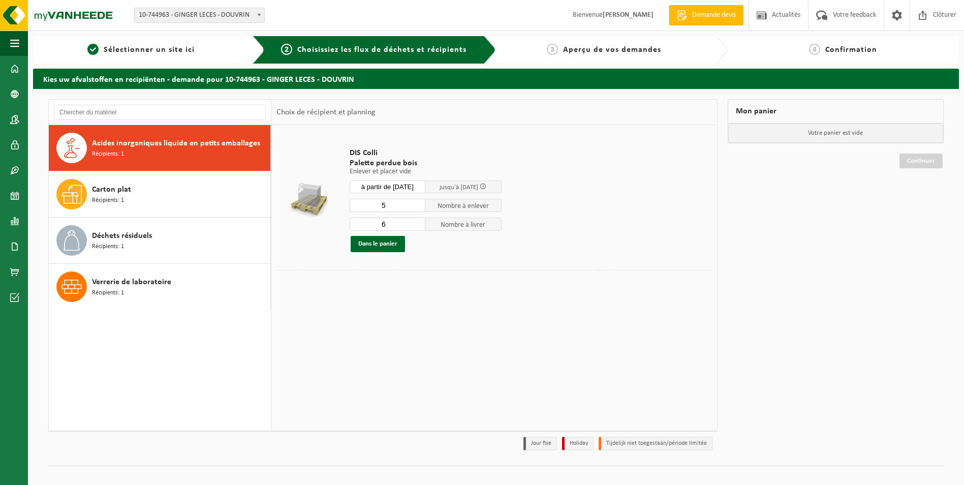
click at [416, 207] on input "5" at bounding box center [388, 205] width 76 height 13
click at [416, 207] on input "4" at bounding box center [388, 205] width 76 height 13
type input "3"
click at [416, 207] on input "3" at bounding box center [388, 205] width 76 height 13
click at [417, 226] on input "5" at bounding box center [388, 223] width 76 height 13
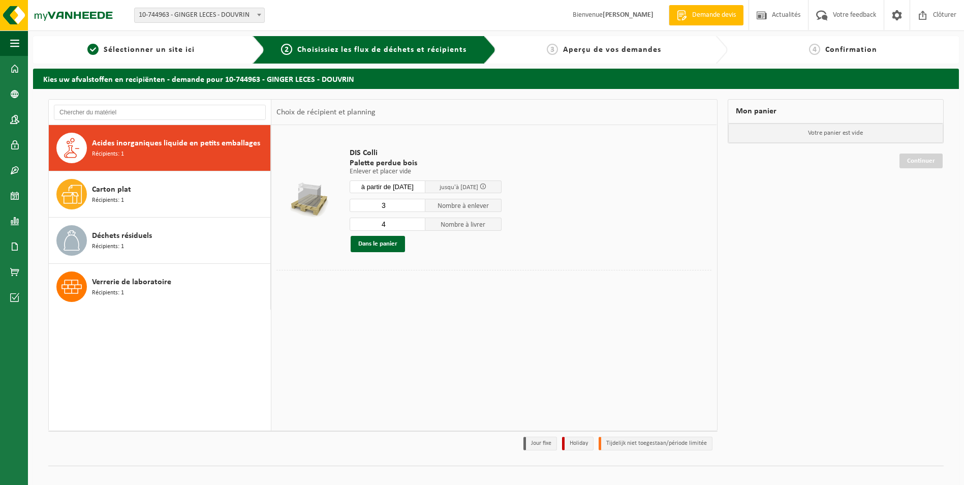
click at [417, 226] on input "4" at bounding box center [388, 223] width 76 height 13
type input "3"
click at [417, 226] on input "3" at bounding box center [388, 223] width 76 height 13
click at [372, 240] on button "Dans le panier" at bounding box center [378, 244] width 54 height 16
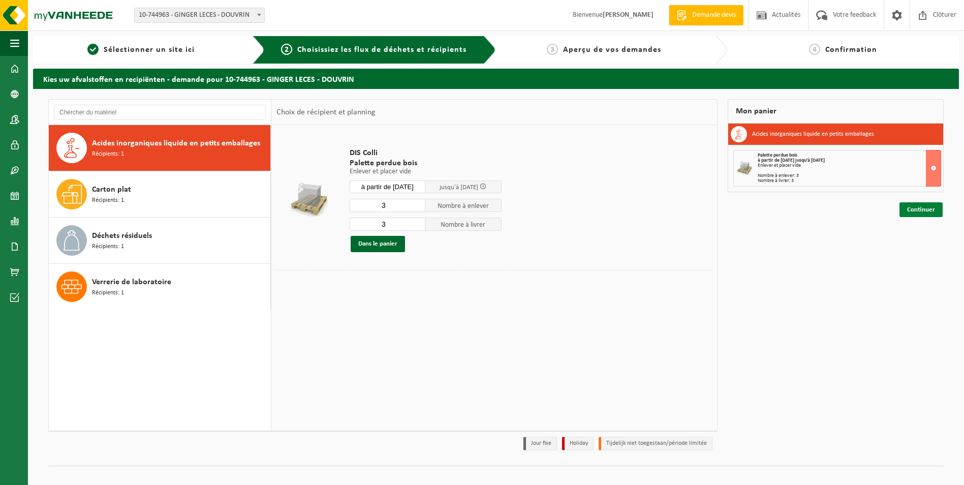
click at [913, 211] on link "Continuer" at bounding box center [920, 209] width 43 height 15
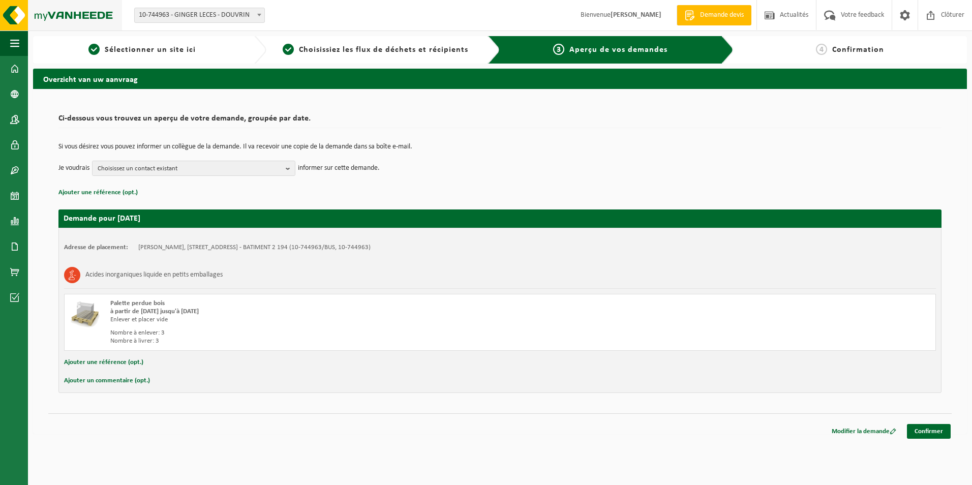
click at [77, 9] on img at bounding box center [61, 15] width 122 height 30
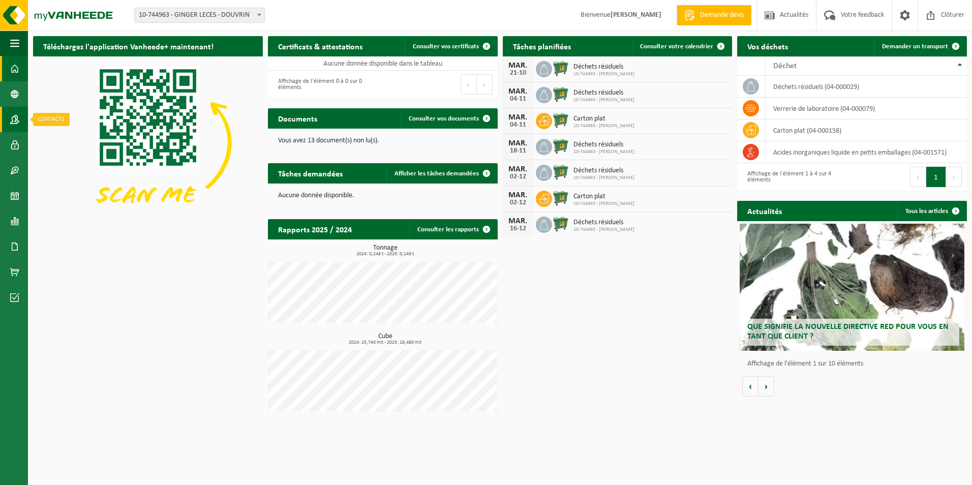
click at [17, 121] on span at bounding box center [14, 119] width 9 height 25
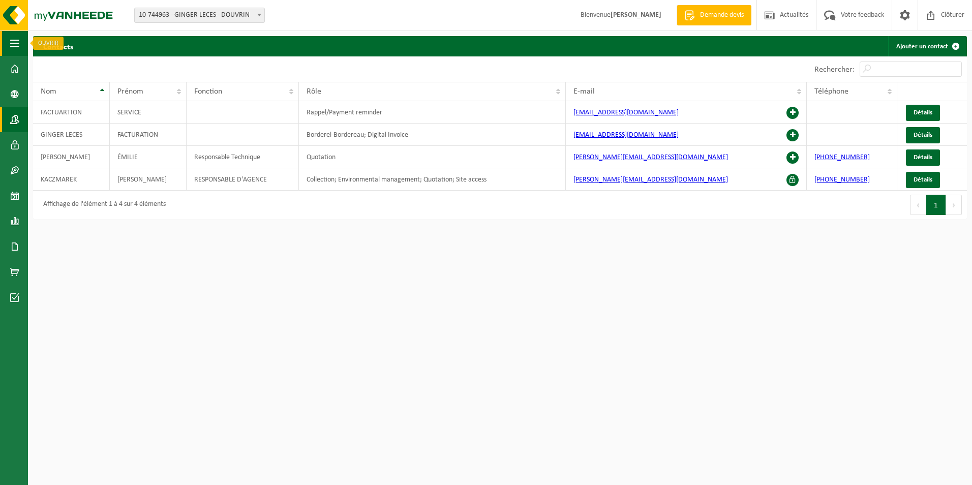
click at [18, 38] on span "button" at bounding box center [14, 42] width 9 height 25
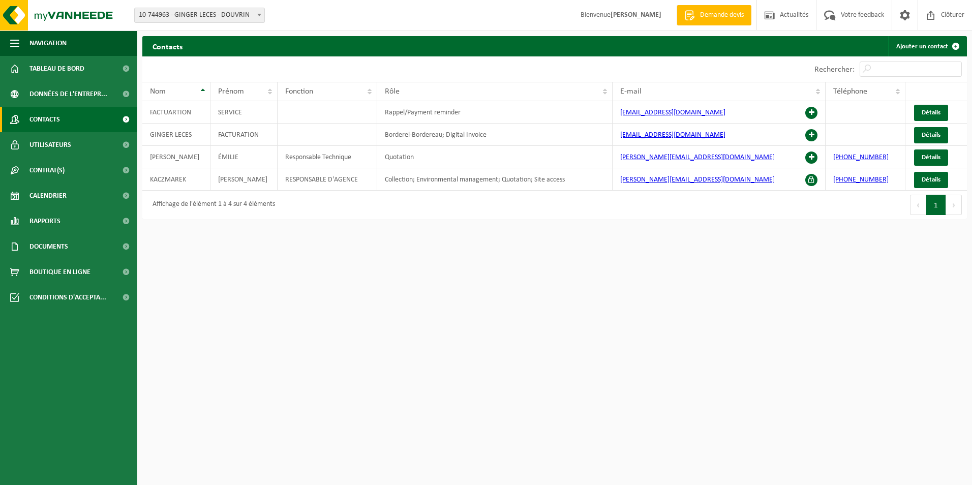
click at [262, 287] on html "Site: 10-744963 - GINGER LECES - DOUVRIN 10-744963 - GINGER LECES - DOUVRIN Bie…" at bounding box center [486, 242] width 972 height 485
click at [902, 9] on span at bounding box center [904, 15] width 15 height 30
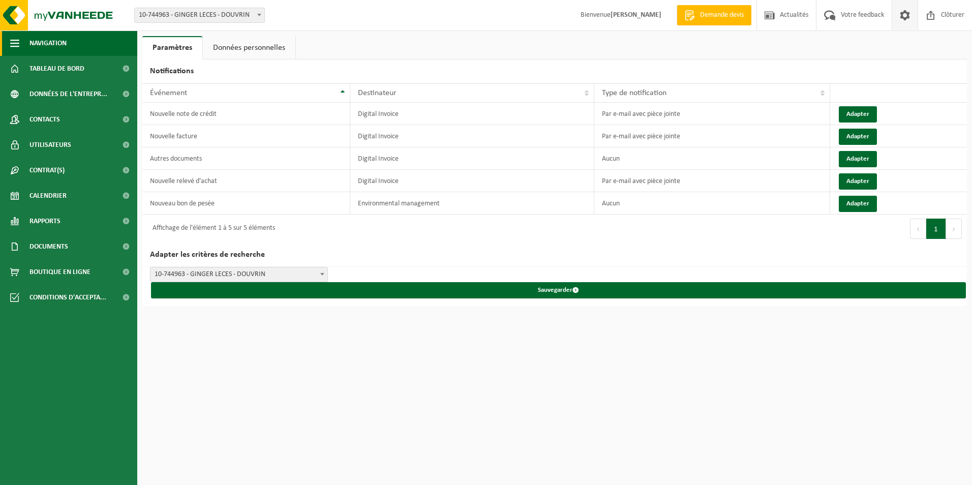
click at [21, 41] on button "Navigation" at bounding box center [68, 42] width 137 height 25
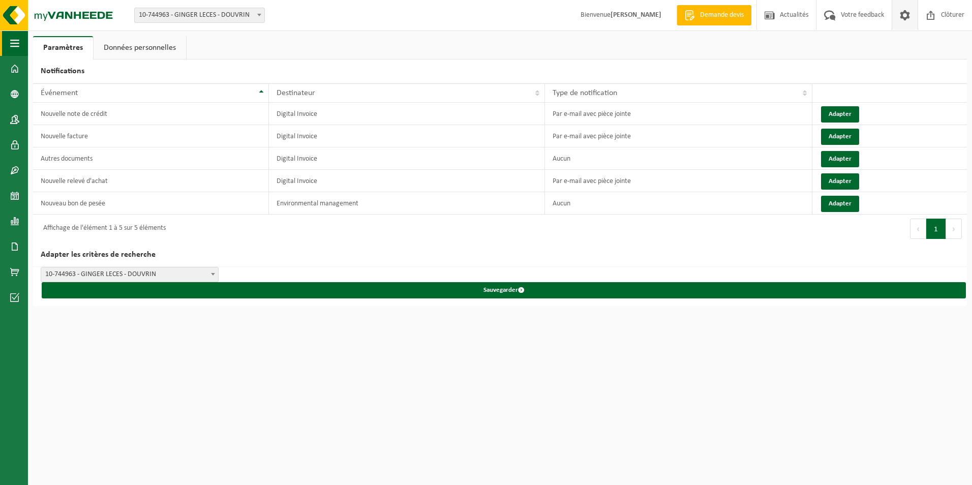
click at [15, 42] on span "button" at bounding box center [14, 42] width 9 height 25
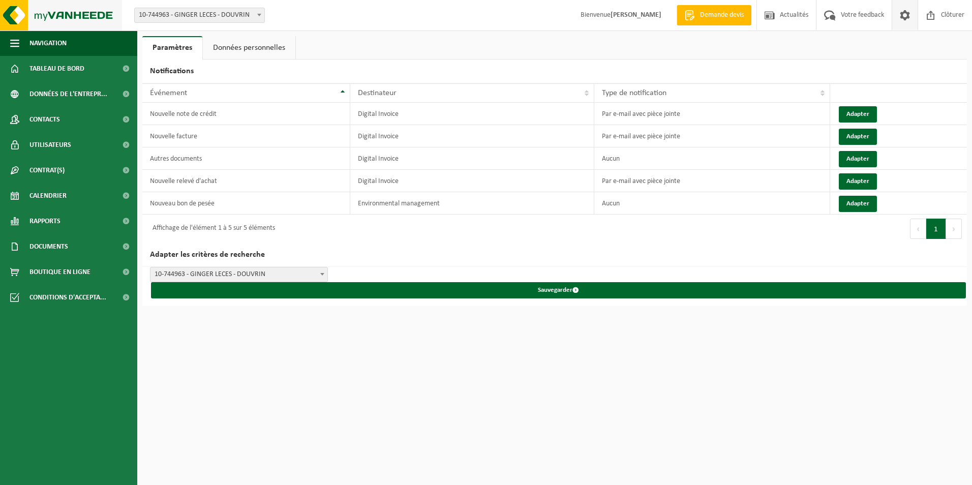
click at [47, 19] on img at bounding box center [61, 15] width 122 height 30
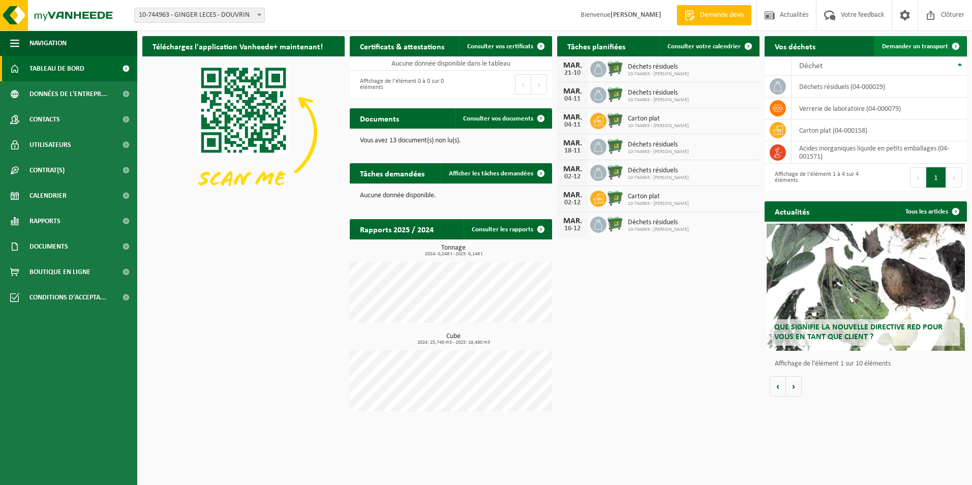
click at [929, 45] on span "Demander un transport" at bounding box center [915, 46] width 66 height 7
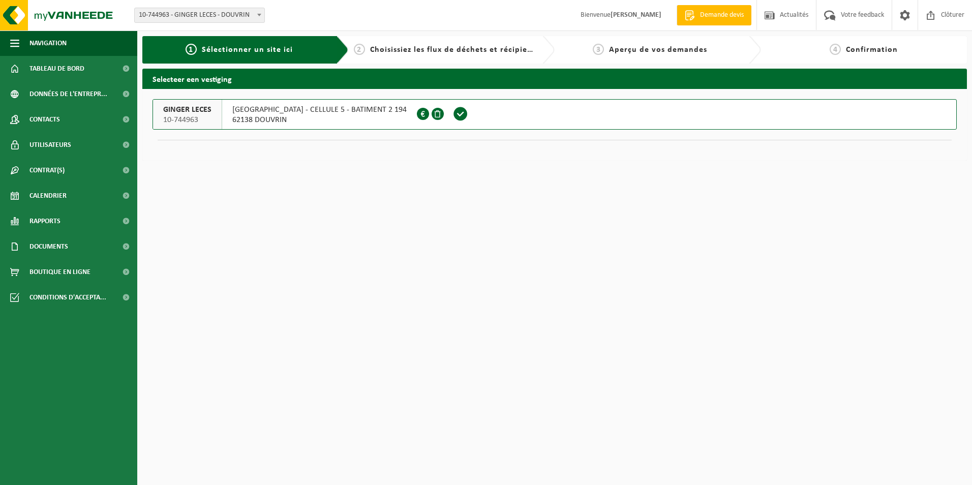
click at [453, 112] on span at bounding box center [460, 113] width 15 height 15
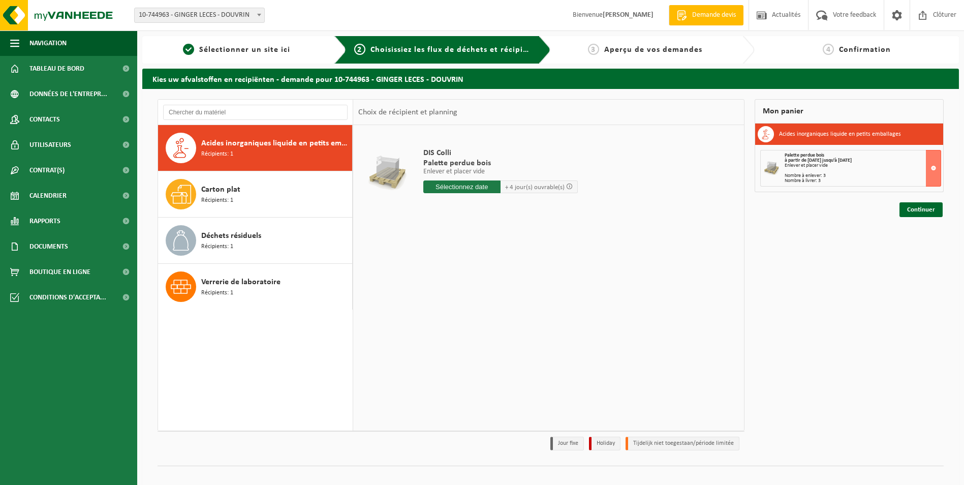
click at [287, 149] on span "Acides inorganiques liquide en petits emballages" at bounding box center [275, 143] width 148 height 12
click at [453, 182] on input "text" at bounding box center [461, 186] width 77 height 13
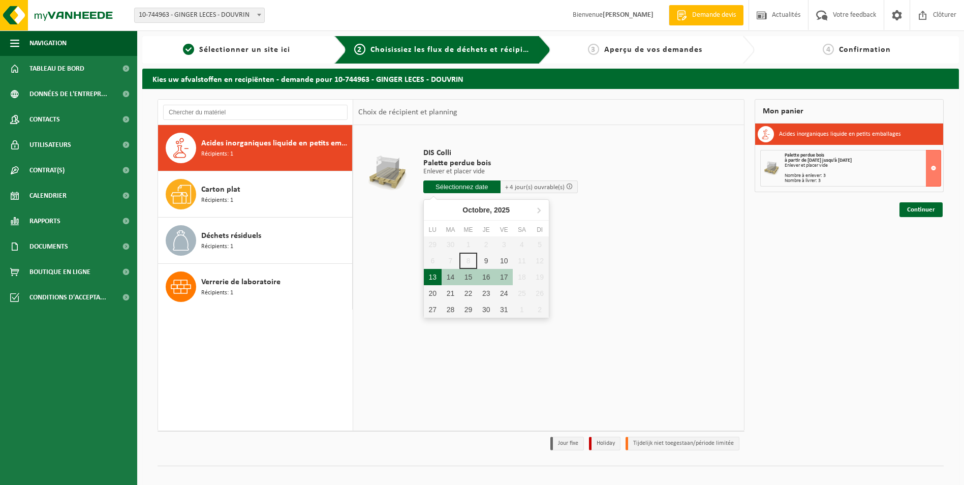
click at [437, 281] on div "13" at bounding box center [433, 277] width 18 height 16
type input "à partir de [DATE]"
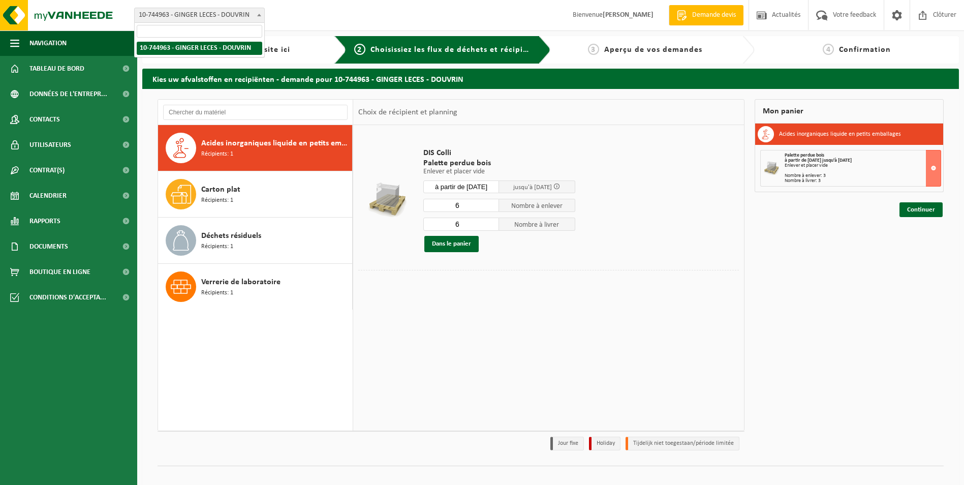
click at [257, 12] on span at bounding box center [259, 14] width 10 height 13
click at [308, 11] on div "Site: 10-744963 - GINGER LECES - DOUVRIN 10-744963 - GINGER LECES - DOUVRIN Bie…" at bounding box center [482, 15] width 964 height 31
drag, startPoint x: 425, startPoint y: 164, endPoint x: 489, endPoint y: 165, distance: 64.5
click at [489, 165] on span "Palette perdue bois" at bounding box center [499, 163] width 152 height 10
click at [528, 162] on span "Palette perdue bois" at bounding box center [499, 163] width 152 height 10
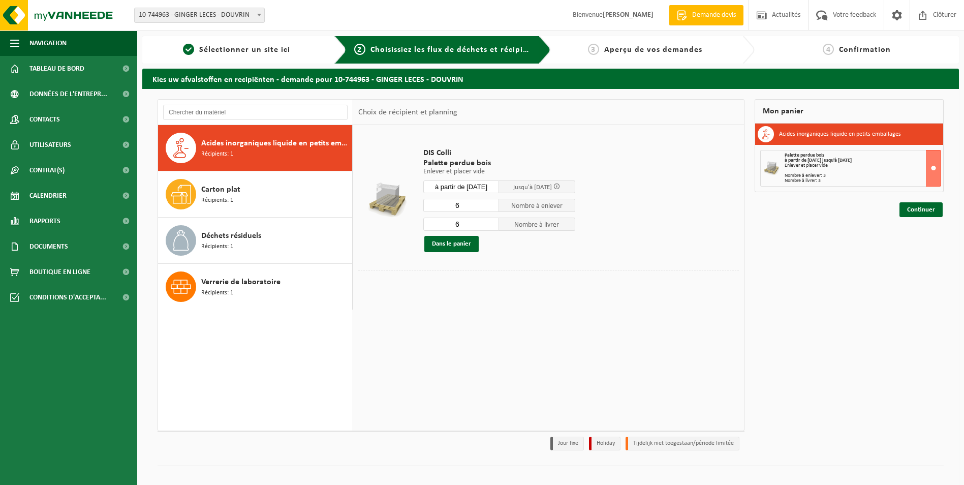
drag, startPoint x: 425, startPoint y: 152, endPoint x: 580, endPoint y: 231, distance: 173.6
click at [580, 231] on td "DIS Colli Palette perdue bois Enlever et placer vide Enlever et placer vide Enl…" at bounding box center [578, 200] width 324 height 140
click at [552, 254] on div "DIS Colli Palette perdue bois Enlever et placer vide Enlever et placer vide Enl…" at bounding box center [499, 200] width 162 height 124
drag, startPoint x: 469, startPoint y: 206, endPoint x: 450, endPoint y: 203, distance: 19.6
click at [450, 203] on input "6" at bounding box center [461, 205] width 76 height 13
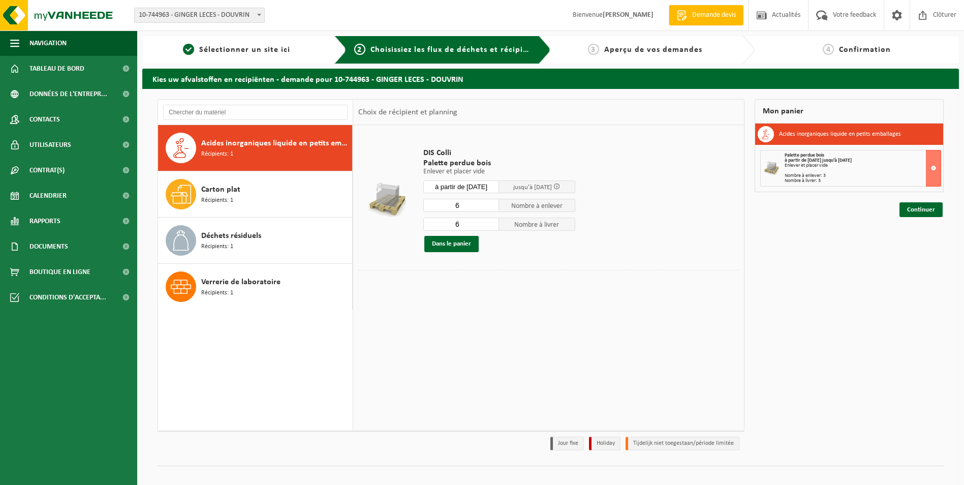
drag, startPoint x: 470, startPoint y: 224, endPoint x: 454, endPoint y: 225, distance: 15.3
click at [454, 225] on input "6" at bounding box center [461, 223] width 76 height 13
click at [435, 153] on span "DIS Colli" at bounding box center [499, 153] width 152 height 10
drag, startPoint x: 424, startPoint y: 163, endPoint x: 490, endPoint y: 163, distance: 66.1
click at [490, 163] on span "Palette perdue bois" at bounding box center [499, 163] width 152 height 10
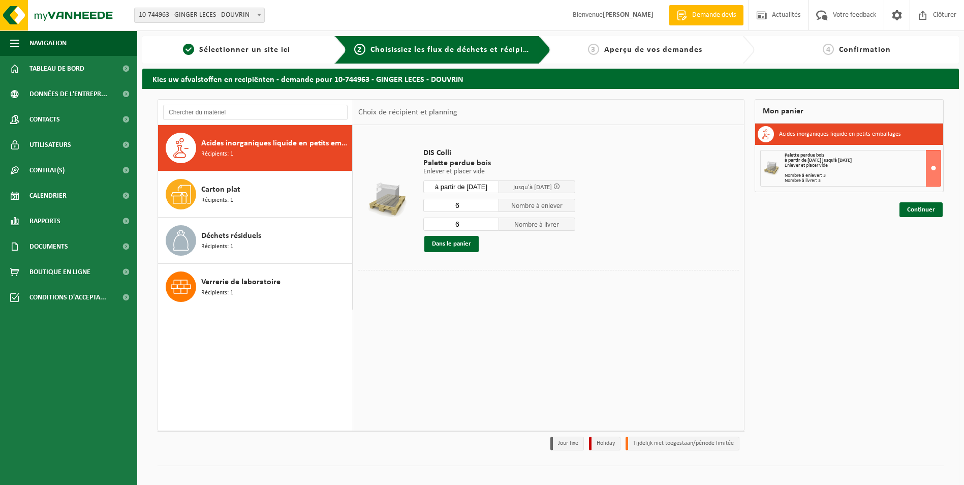
click at [508, 318] on div "DIS Colli Palette perdue bois Enlever et placer vide Enlever et placer vide Enl…" at bounding box center [548, 277] width 391 height 305
drag, startPoint x: 423, startPoint y: 152, endPoint x: 494, endPoint y: 167, distance: 72.6
click at [494, 167] on div "DIS Colli Palette perdue bois Enlever et placer vide Enlever et placer vide Enl…" at bounding box center [499, 200] width 162 height 124
drag, startPoint x: 494, startPoint y: 167, endPoint x: 411, endPoint y: 161, distance: 84.1
click at [411, 161] on td at bounding box center [386, 200] width 57 height 140
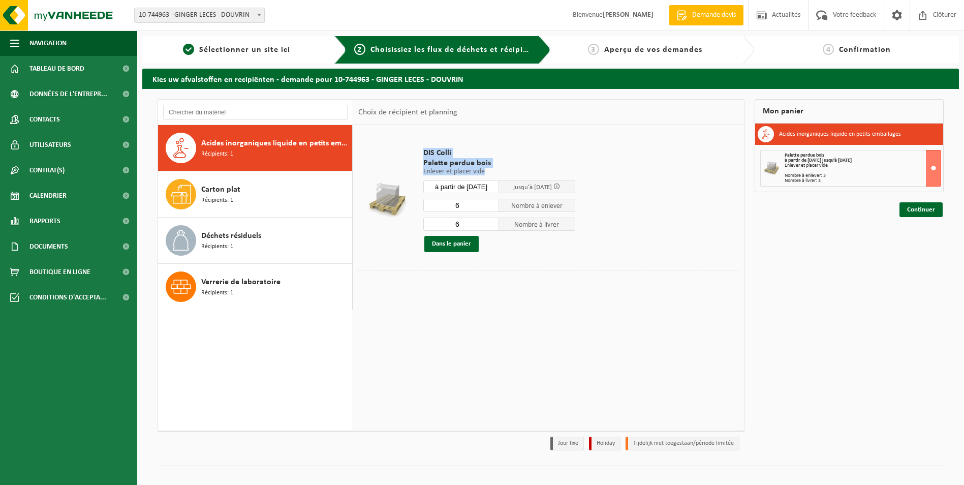
drag, startPoint x: 422, startPoint y: 151, endPoint x: 488, endPoint y: 170, distance: 69.3
click at [488, 170] on div "DIS Colli Palette perdue bois Enlever et placer vide Enlever et placer vide Enl…" at bounding box center [499, 200] width 162 height 124
drag, startPoint x: 488, startPoint y: 170, endPoint x: 418, endPoint y: 144, distance: 75.2
click at [418, 144] on div "DIS Colli Palette perdue bois Enlever et placer vide Enlever et placer vide Enl…" at bounding box center [499, 200] width 162 height 124
drag, startPoint x: 423, startPoint y: 152, endPoint x: 487, endPoint y: 174, distance: 67.7
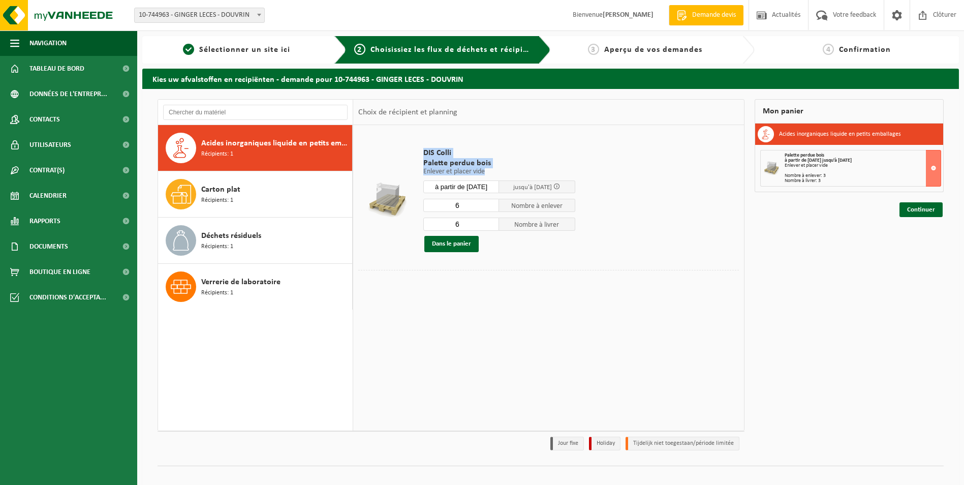
click at [487, 174] on div "DIS Colli Palette perdue bois Enlever et placer vide Enlever et placer vide Enl…" at bounding box center [499, 200] width 162 height 124
drag, startPoint x: 487, startPoint y: 174, endPoint x: 475, endPoint y: 205, distance: 33.3
click at [475, 205] on input "6" at bounding box center [461, 205] width 76 height 13
click at [491, 207] on input "5" at bounding box center [461, 205] width 76 height 13
click at [491, 207] on input "4" at bounding box center [461, 205] width 76 height 13
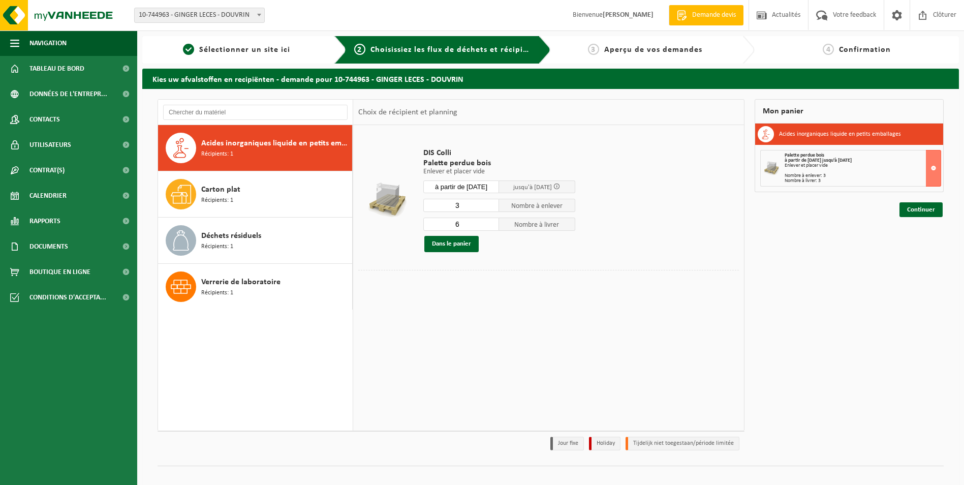
click at [491, 207] on input "3" at bounding box center [461, 205] width 76 height 13
click at [491, 207] on input "2" at bounding box center [461, 205] width 76 height 13
type input "1"
click at [491, 207] on input "1" at bounding box center [461, 205] width 76 height 13
click at [491, 226] on input "5" at bounding box center [461, 223] width 76 height 13
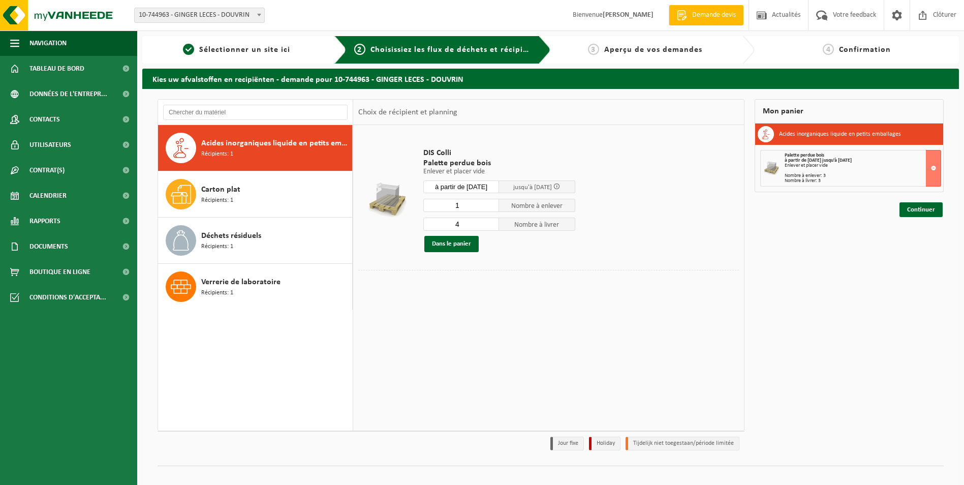
click at [491, 226] on input "4" at bounding box center [461, 223] width 76 height 13
click at [491, 226] on input "3" at bounding box center [461, 223] width 76 height 13
click at [491, 226] on input "2" at bounding box center [461, 223] width 76 height 13
click at [491, 226] on input "1" at bounding box center [461, 223] width 76 height 13
click at [491, 221] on input "2" at bounding box center [461, 223] width 76 height 13
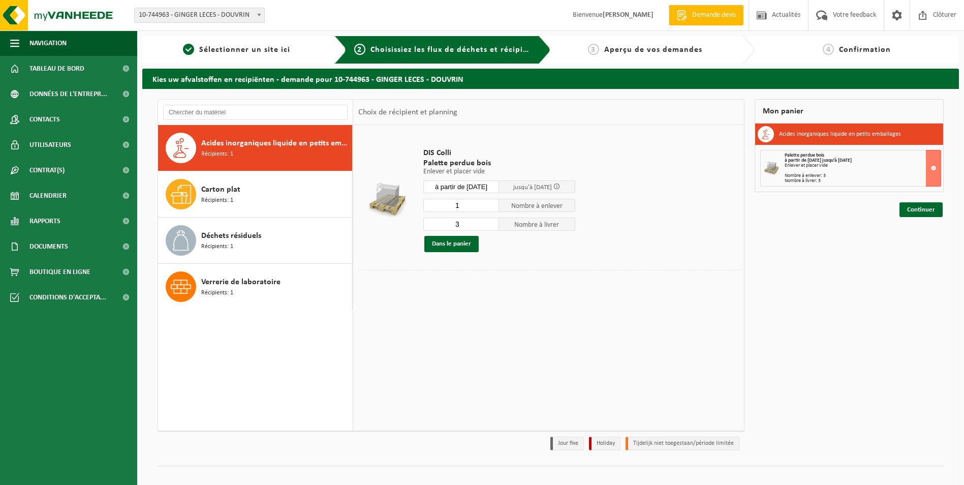
click at [491, 221] on input "3" at bounding box center [461, 223] width 76 height 13
drag, startPoint x: 423, startPoint y: 149, endPoint x: 494, endPoint y: 169, distance: 73.4
click at [494, 169] on div "DIS Colli Palette perdue bois Enlever et placer vide Enlever et placer vide Enl…" at bounding box center [499, 200] width 162 height 124
drag, startPoint x: 494, startPoint y: 169, endPoint x: 562, endPoint y: 173, distance: 67.7
click at [562, 173] on p "Enlever et placer vide" at bounding box center [499, 171] width 152 height 7
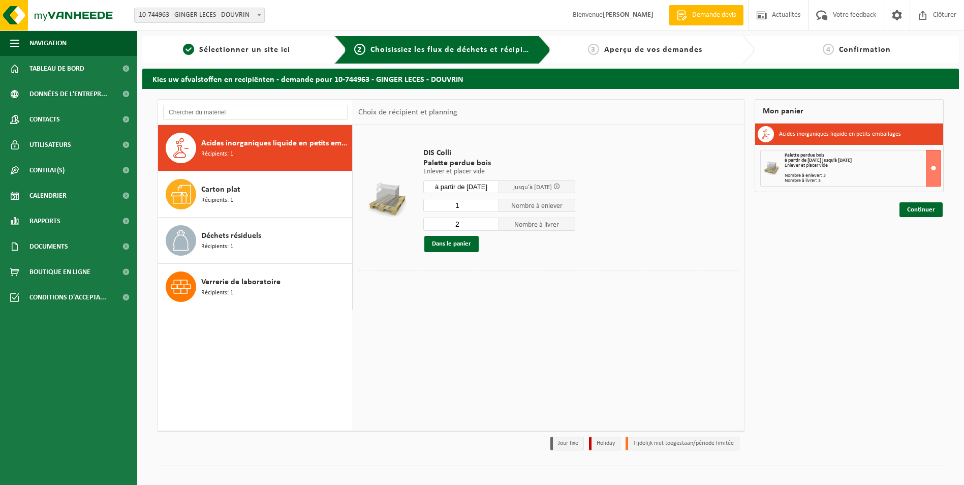
click at [491, 227] on input "2" at bounding box center [461, 223] width 76 height 13
click at [491, 227] on input "1" at bounding box center [461, 223] width 76 height 13
type input "0"
click at [491, 227] on input "0" at bounding box center [461, 223] width 76 height 13
click at [455, 244] on button "Dans le panier" at bounding box center [451, 244] width 54 height 16
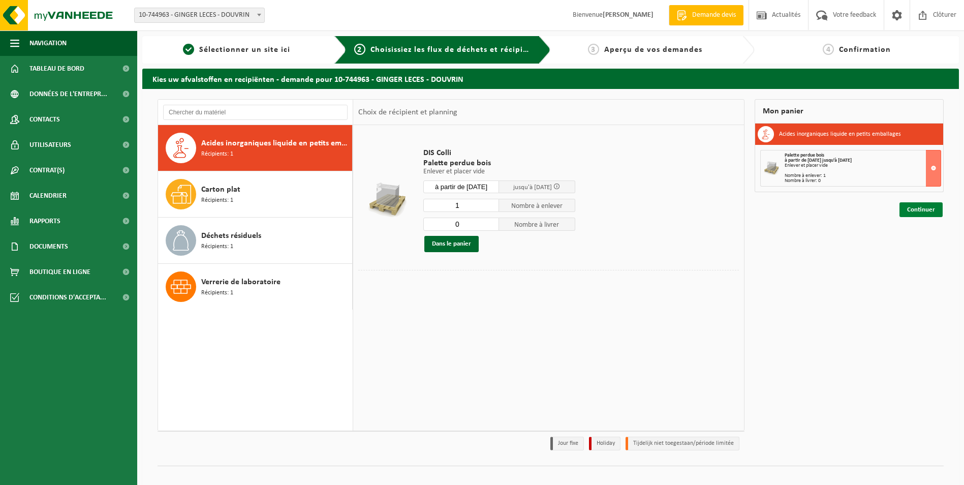
click at [917, 209] on link "Continuer" at bounding box center [920, 209] width 43 height 15
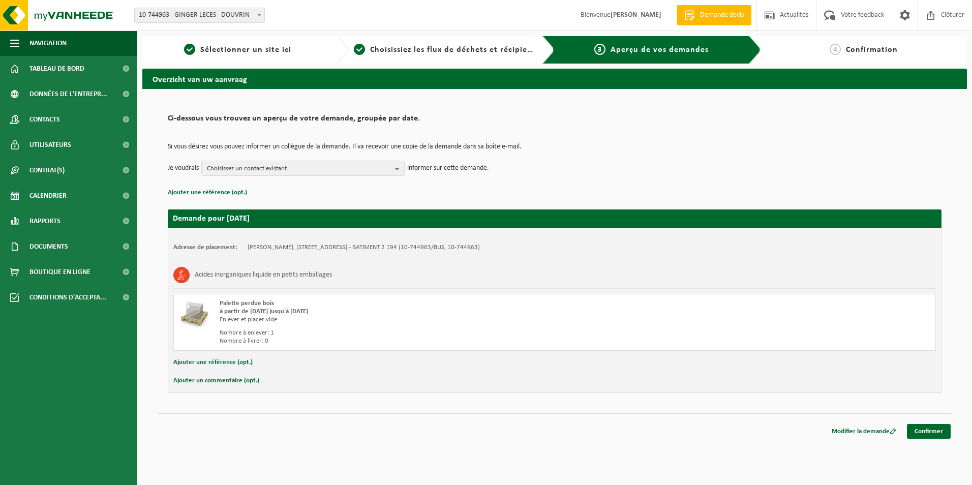
drag, startPoint x: 220, startPoint y: 340, endPoint x: 269, endPoint y: 340, distance: 49.3
click at [269, 340] on div "Nombre à livrer: 0" at bounding box center [408, 341] width 376 height 8
click at [225, 361] on button "Ajouter une référence (opt.)" at bounding box center [212, 362] width 79 height 13
click at [229, 382] on button "Ajouter un commentaire (opt.)" at bounding box center [216, 382] width 86 height 13
click at [191, 383] on button "Annuler" at bounding box center [184, 383] width 22 height 15
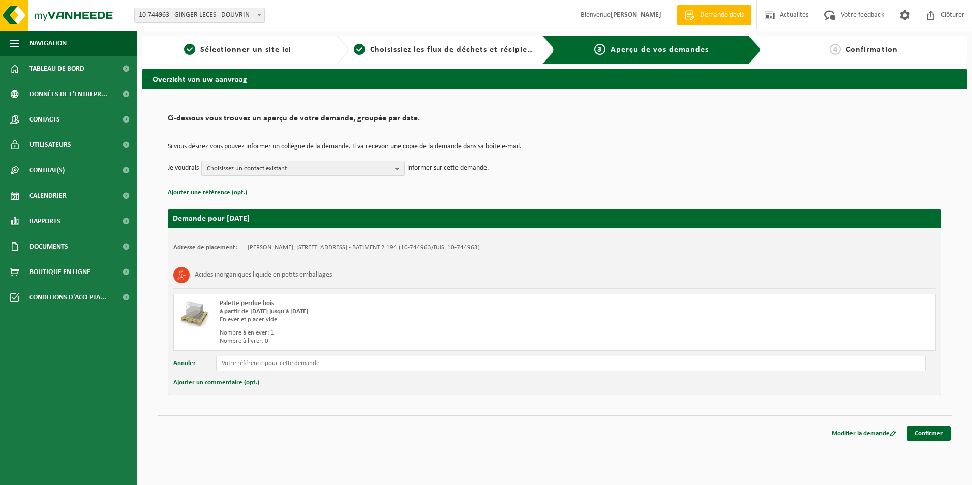
click at [187, 364] on button "Annuler" at bounding box center [184, 363] width 22 height 15
drag, startPoint x: 246, startPoint y: 246, endPoint x: 541, endPoint y: 248, distance: 294.7
click at [541, 248] on div "Adresse de placement: GINGER LECES, 62138 DOUVRIN, RUE DE CARDIFF - CELLULE 5 -…" at bounding box center [554, 247] width 762 height 8
click at [250, 261] on div "Adresse de placement: GINGER LECES, 62138 DOUVRIN, RUE DE CARDIFF - CELLULE 5 -…" at bounding box center [554, 310] width 773 height 165
drag, startPoint x: 246, startPoint y: 247, endPoint x: 545, endPoint y: 249, distance: 298.8
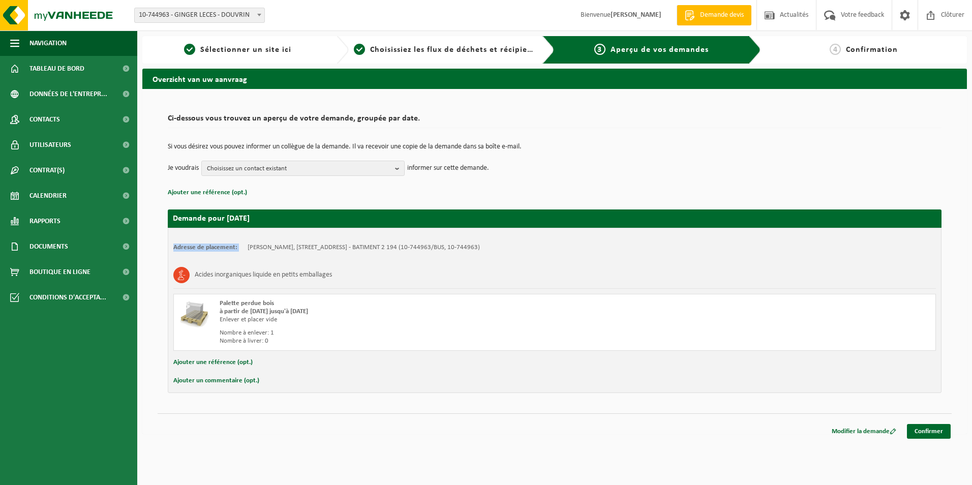
click at [545, 249] on div "Adresse de placement: GINGER LECES, 62138 DOUVRIN, RUE DE CARDIFF - CELLULE 5 -…" at bounding box center [554, 247] width 762 height 8
drag, startPoint x: 545, startPoint y: 249, endPoint x: 438, endPoint y: 275, distance: 110.3
click at [438, 275] on div "Acides inorganiques liquide en petits emballages" at bounding box center [554, 275] width 762 height 26
drag, startPoint x: 267, startPoint y: 341, endPoint x: 220, endPoint y: 333, distance: 48.0
click at [220, 333] on div "Nombre à enlever: 1 Nombre à livrer: 0" at bounding box center [408, 337] width 376 height 16
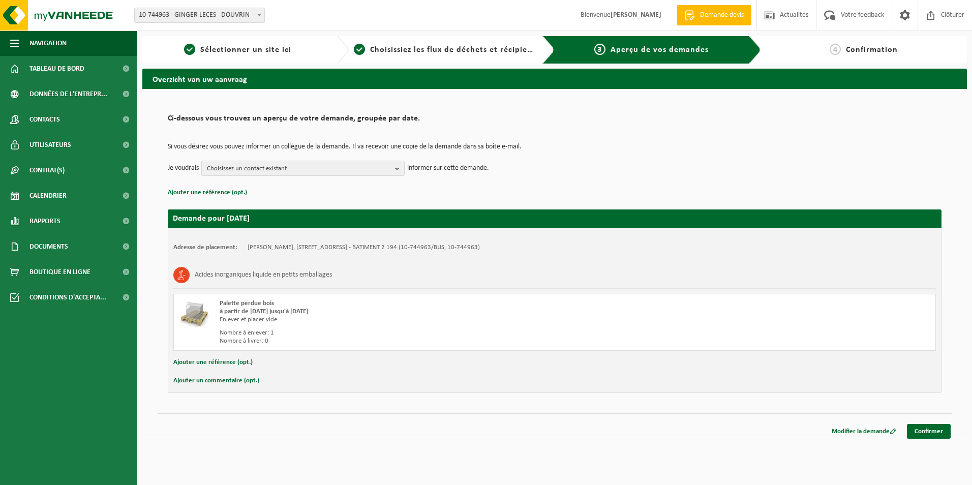
click at [259, 437] on div "Overzicht van uw aanvraag Ci-dessous vous trouvez un aperçu de votre demande, g…" at bounding box center [554, 254] width 834 height 370
click at [214, 378] on button "Ajouter un commentaire (opt.)" at bounding box center [216, 380] width 86 height 13
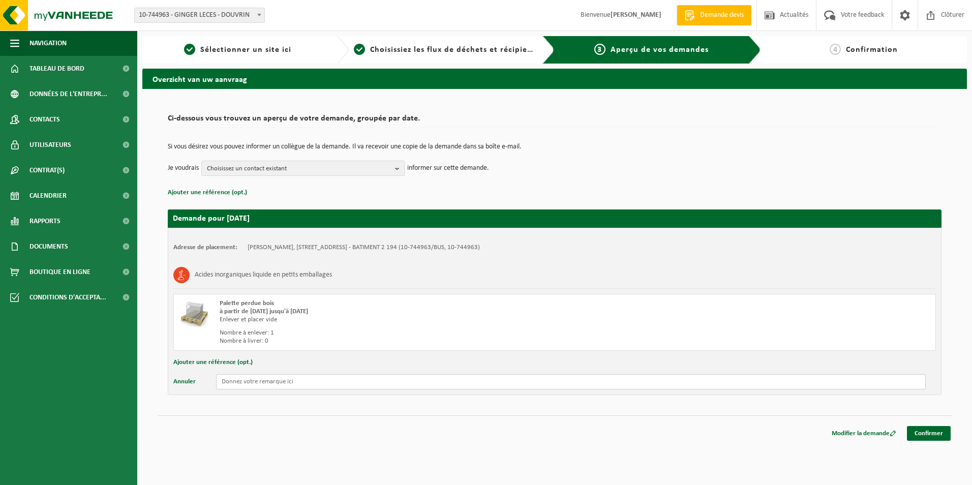
click at [237, 383] on input "text" at bounding box center [570, 381] width 709 height 15
click at [265, 384] on input "text" at bounding box center [570, 381] width 709 height 15
click at [355, 382] on input "a retirer , 1 palette avec 1 bidon d'acetone 5L +" at bounding box center [570, 381] width 709 height 15
type input "a retirer , 1 palette avec 1 bidon d'acetone 5L + 1 bidon d'acide 5l + 1 bidon …"
click at [927, 430] on link "Confirmer" at bounding box center [929, 433] width 44 height 15
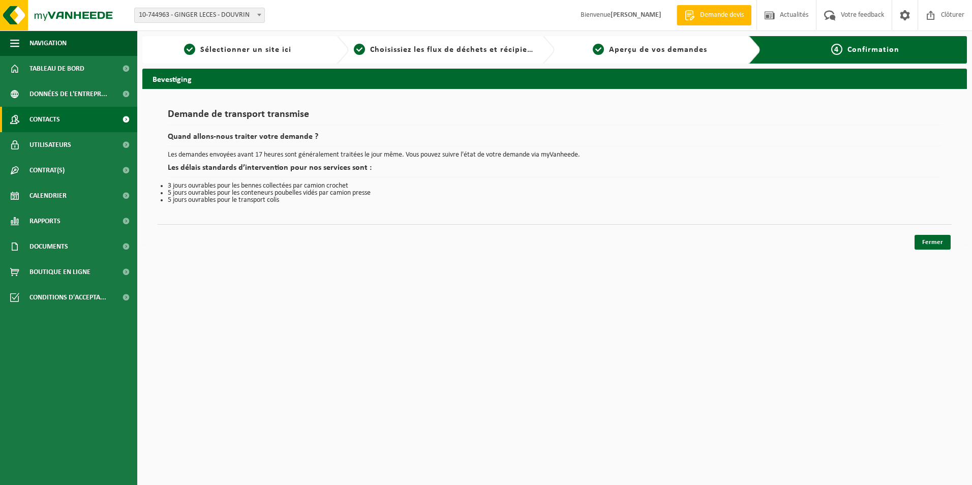
click at [65, 117] on link "Contacts" at bounding box center [68, 119] width 137 height 25
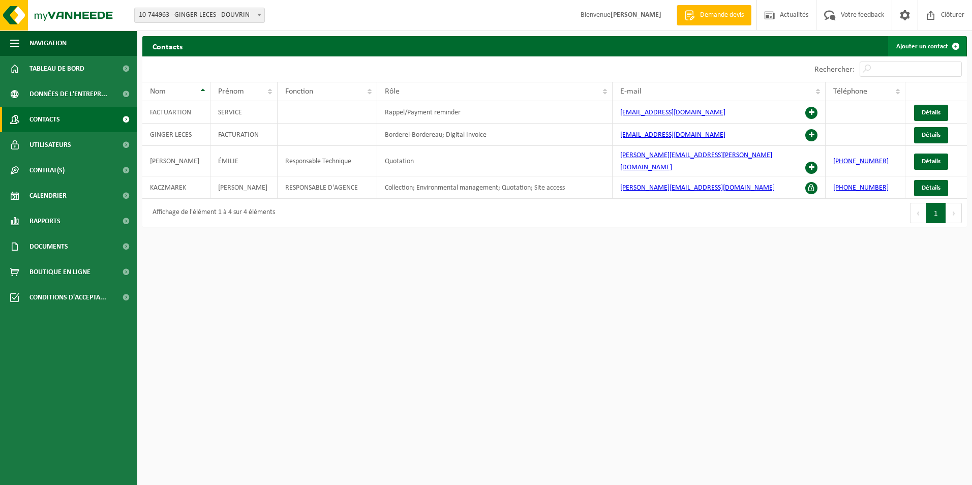
click at [932, 44] on link "Ajouter un contact" at bounding box center [927, 46] width 78 height 20
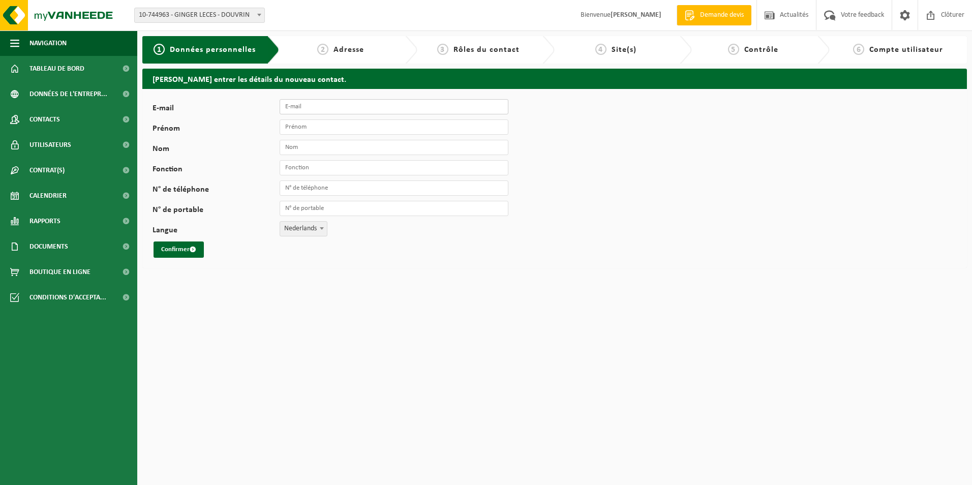
click at [320, 108] on input "E-mail" at bounding box center [393, 106] width 229 height 15
type input "[EMAIL_ADDRESS][DOMAIN_NAME]"
type input "ROMAIN"
type input "MORIEUX"
type input "[PHONE_NUMBER]"
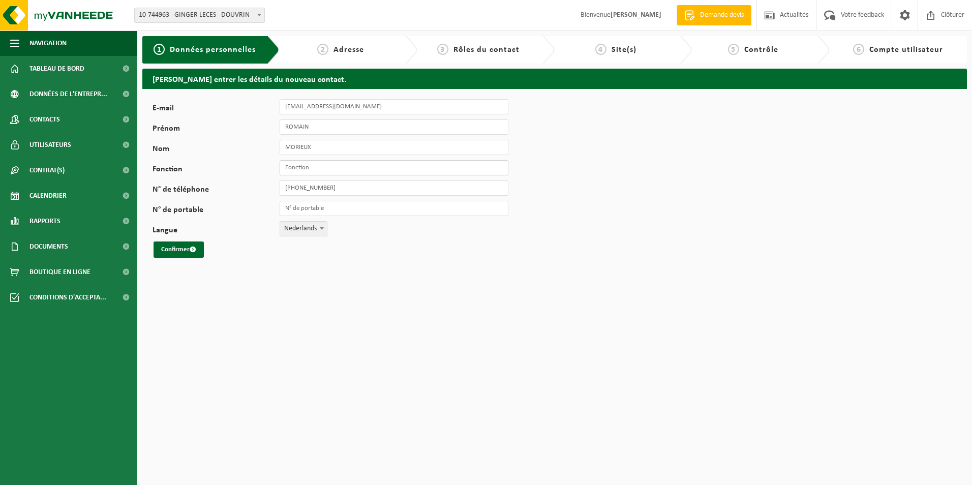
click at [328, 169] on input "Fonction" at bounding box center [393, 167] width 229 height 15
type input "Chargé d'affaires"
drag, startPoint x: 341, startPoint y: 189, endPoint x: 276, endPoint y: 185, distance: 65.1
click at [276, 185] on div "N° de téléphone [PHONE_NUMBER]" at bounding box center [335, 187] width 366 height 15
click at [295, 205] on input "N° de portable" at bounding box center [393, 208] width 229 height 15
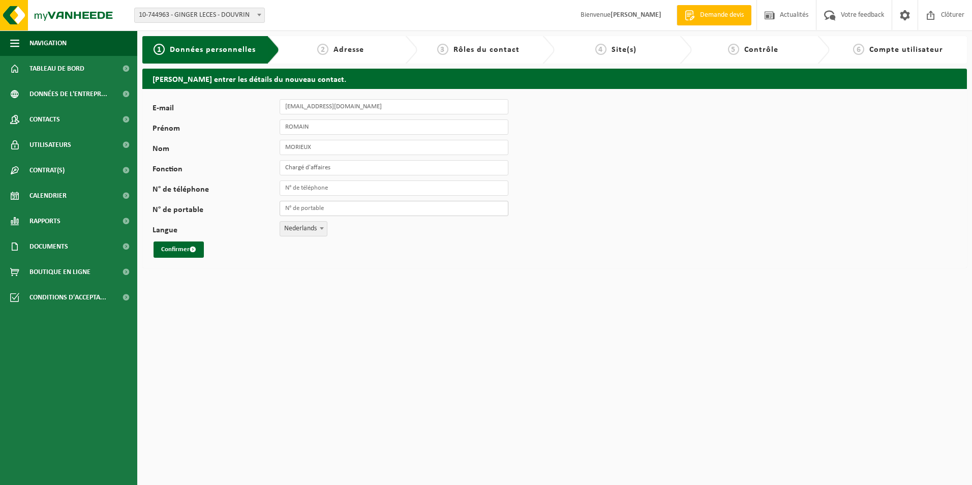
paste input "[PHONE_NUMBER]"
type input "[PHONE_NUMBER]"
click at [321, 228] on b at bounding box center [322, 228] width 4 height 3
select select "1"
click at [180, 248] on button "Confirmer" at bounding box center [178, 249] width 50 height 16
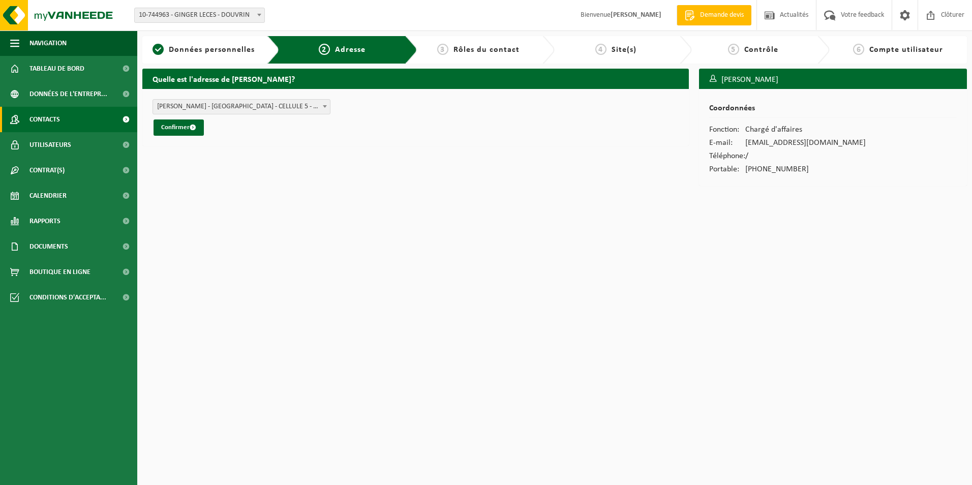
click at [45, 120] on span "Contacts" at bounding box center [44, 119] width 30 height 25
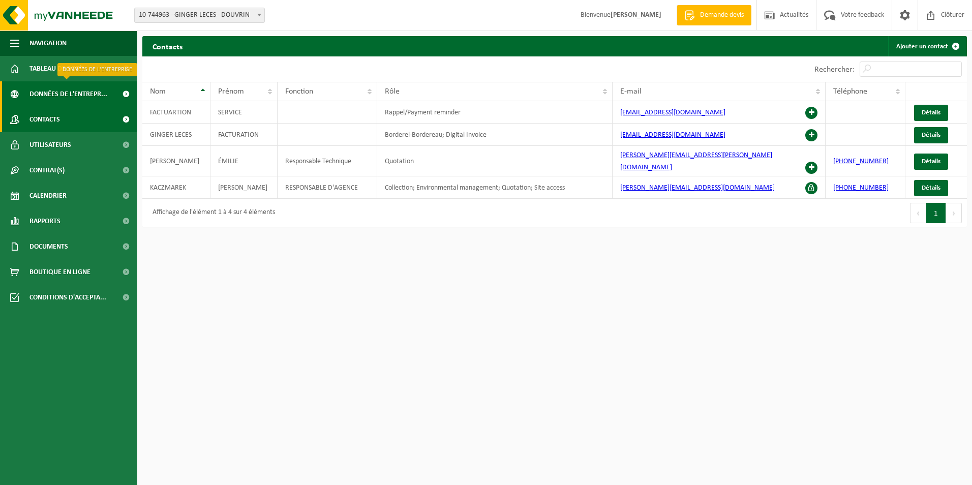
click at [76, 96] on span "Données de l'entrepr..." at bounding box center [68, 93] width 78 height 25
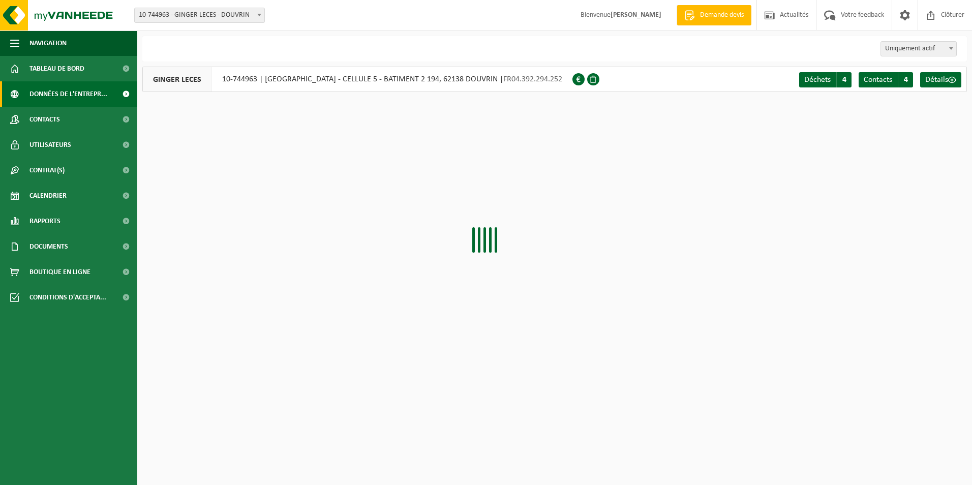
click at [58, 117] on span "Contacts" at bounding box center [44, 119] width 30 height 25
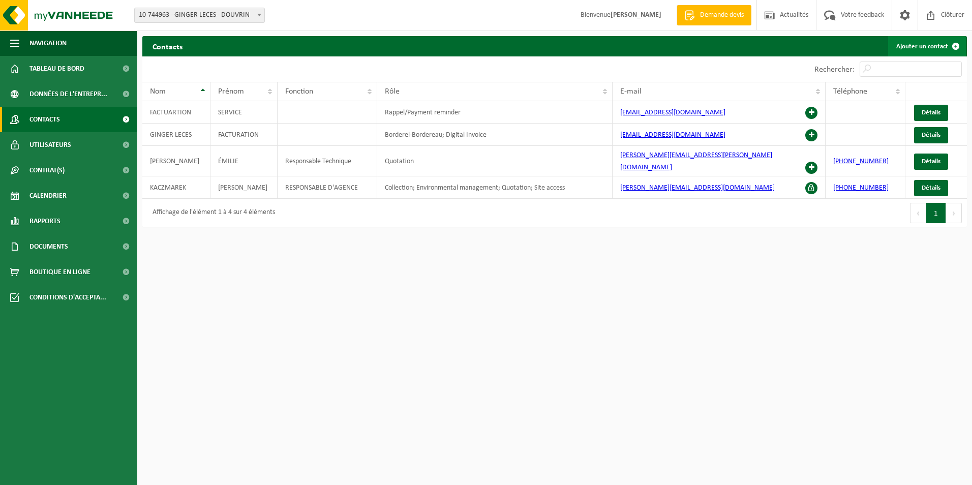
click at [931, 46] on link "Ajouter un contact" at bounding box center [927, 46] width 78 height 20
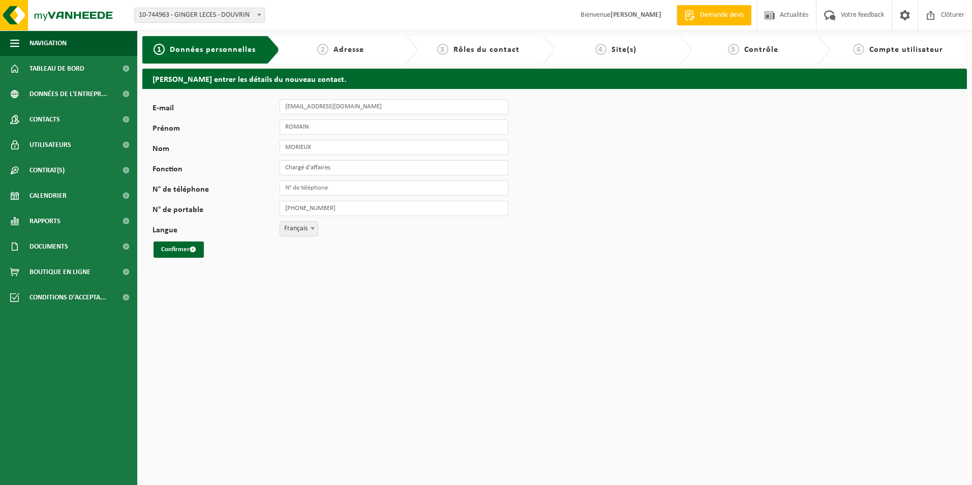
click at [220, 374] on html "Site: 10-744963 - GINGER LECES - DOUVRIN 10-744963 - GINGER LECES - DOUVRIN Bie…" at bounding box center [486, 242] width 972 height 485
